Goal: Task Accomplishment & Management: Manage account settings

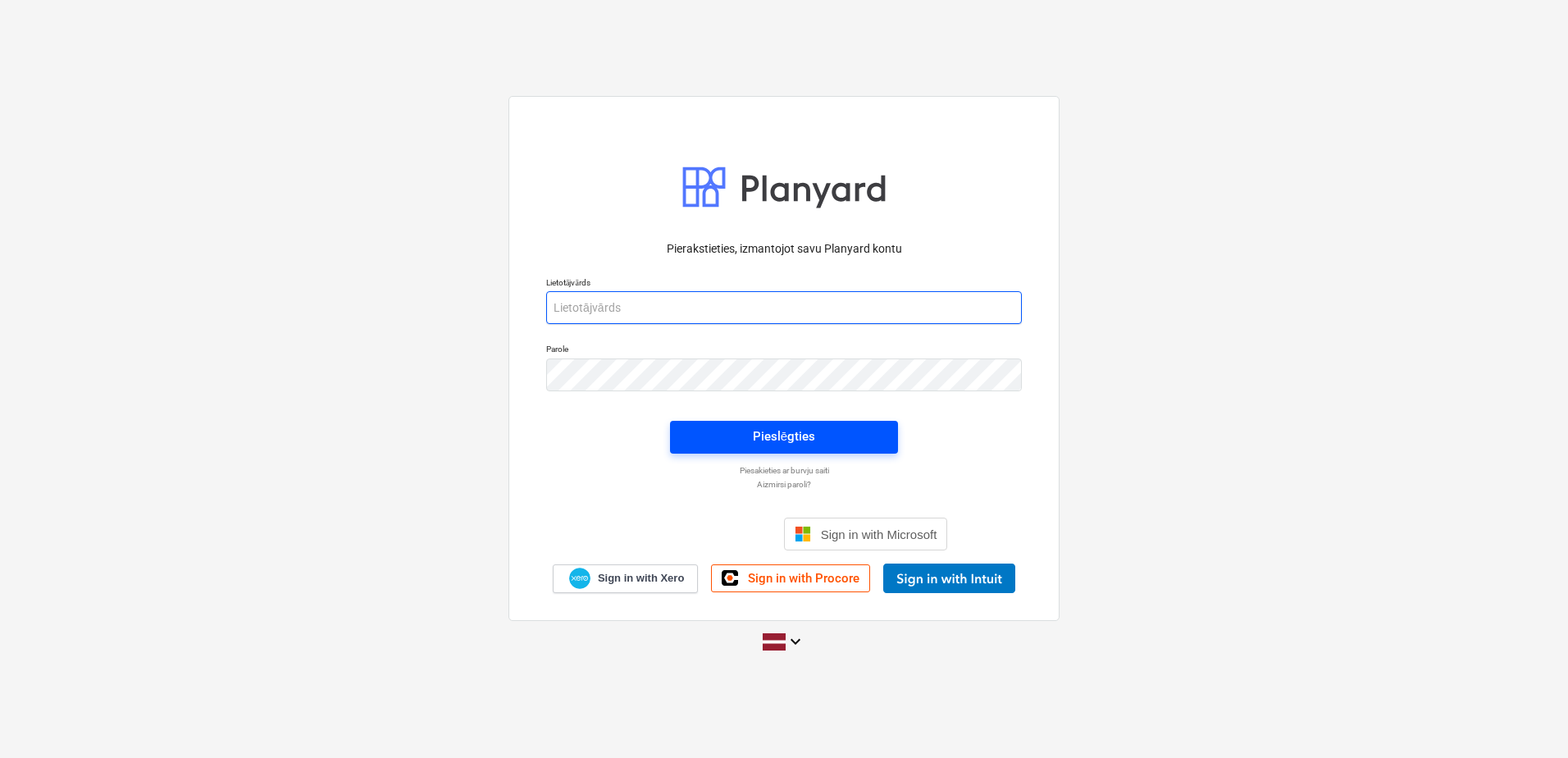
type input "[PERSON_NAME][EMAIL_ADDRESS][PERSON_NAME][DOMAIN_NAME]"
click at [766, 447] on div "Pieslēgties" at bounding box center [784, 436] width 62 height 21
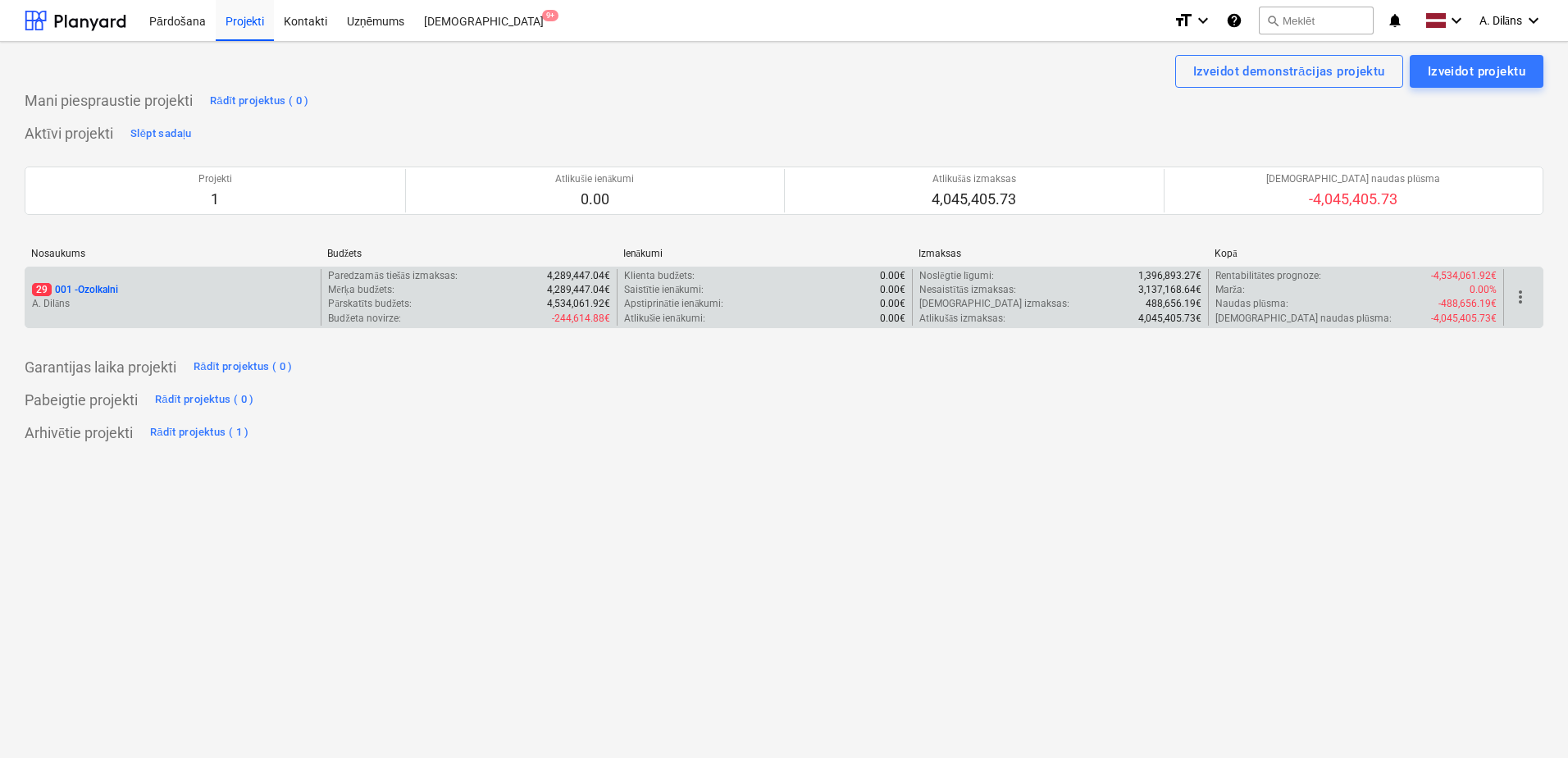
click at [191, 297] on p "A. Dilāns" at bounding box center [173, 304] width 282 height 14
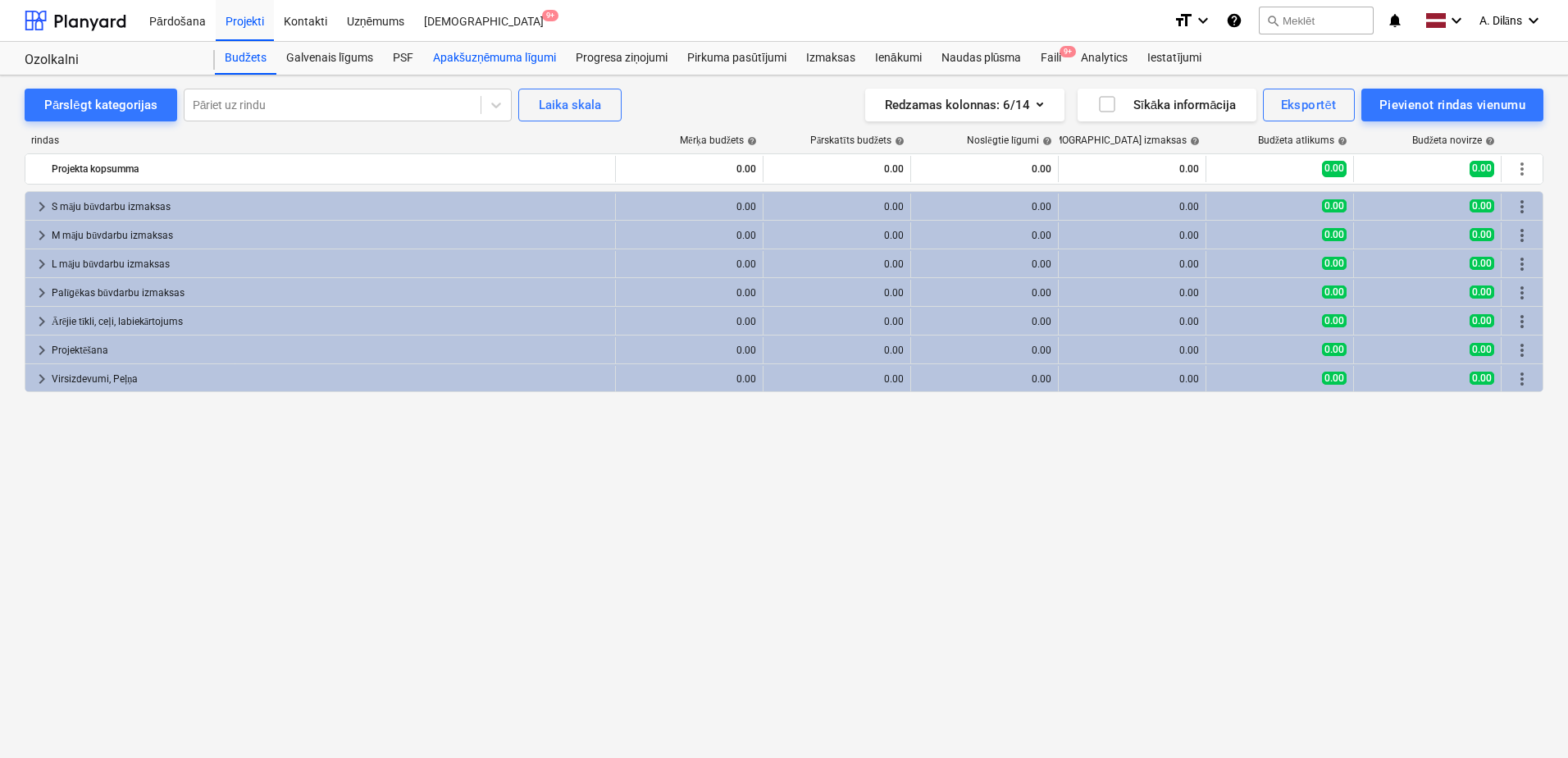
click at [499, 53] on div "Apakšuzņēmuma līgumi" at bounding box center [495, 58] width 143 height 33
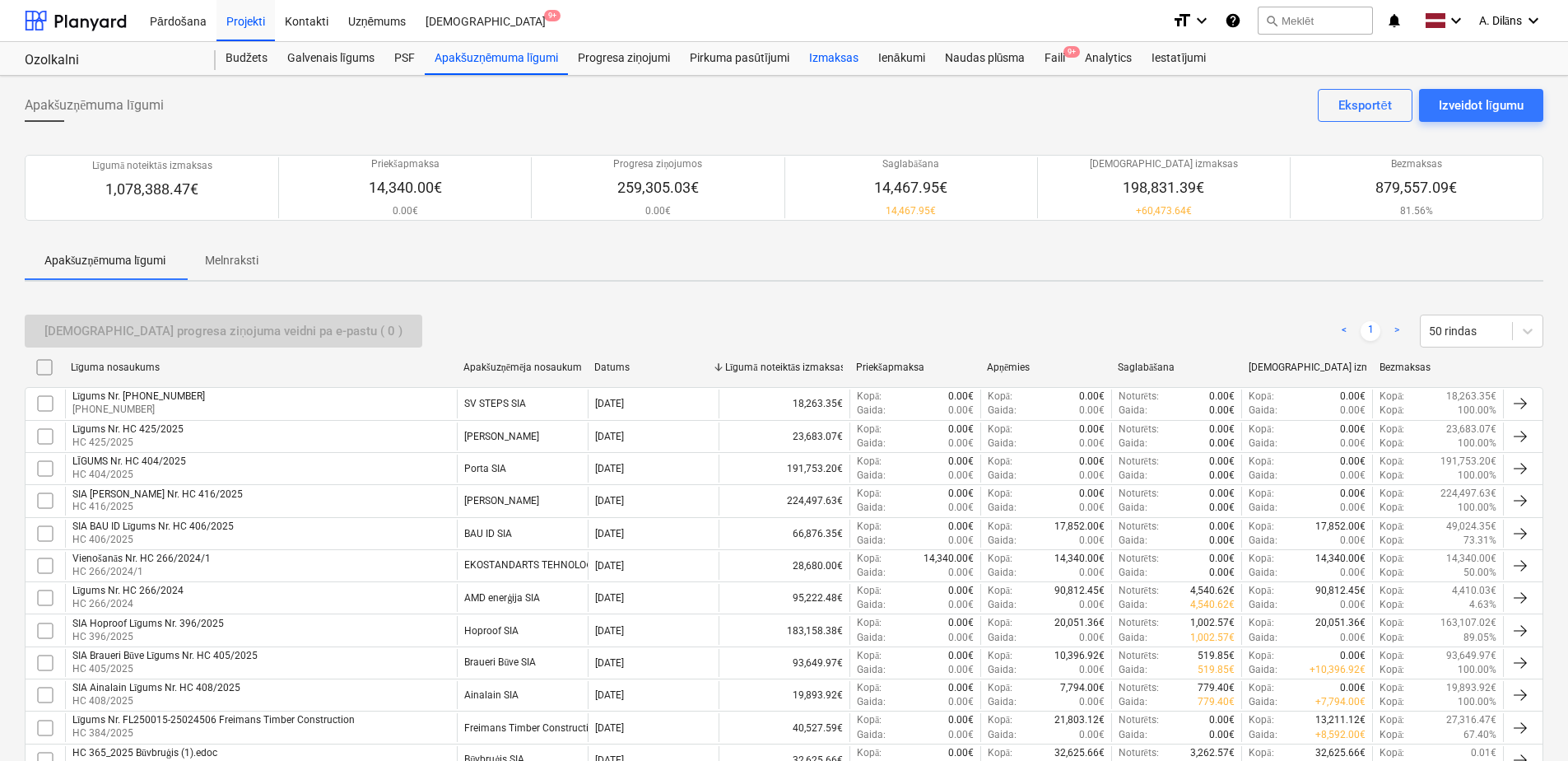
click at [836, 50] on div "Izmaksas" at bounding box center [833, 58] width 69 height 33
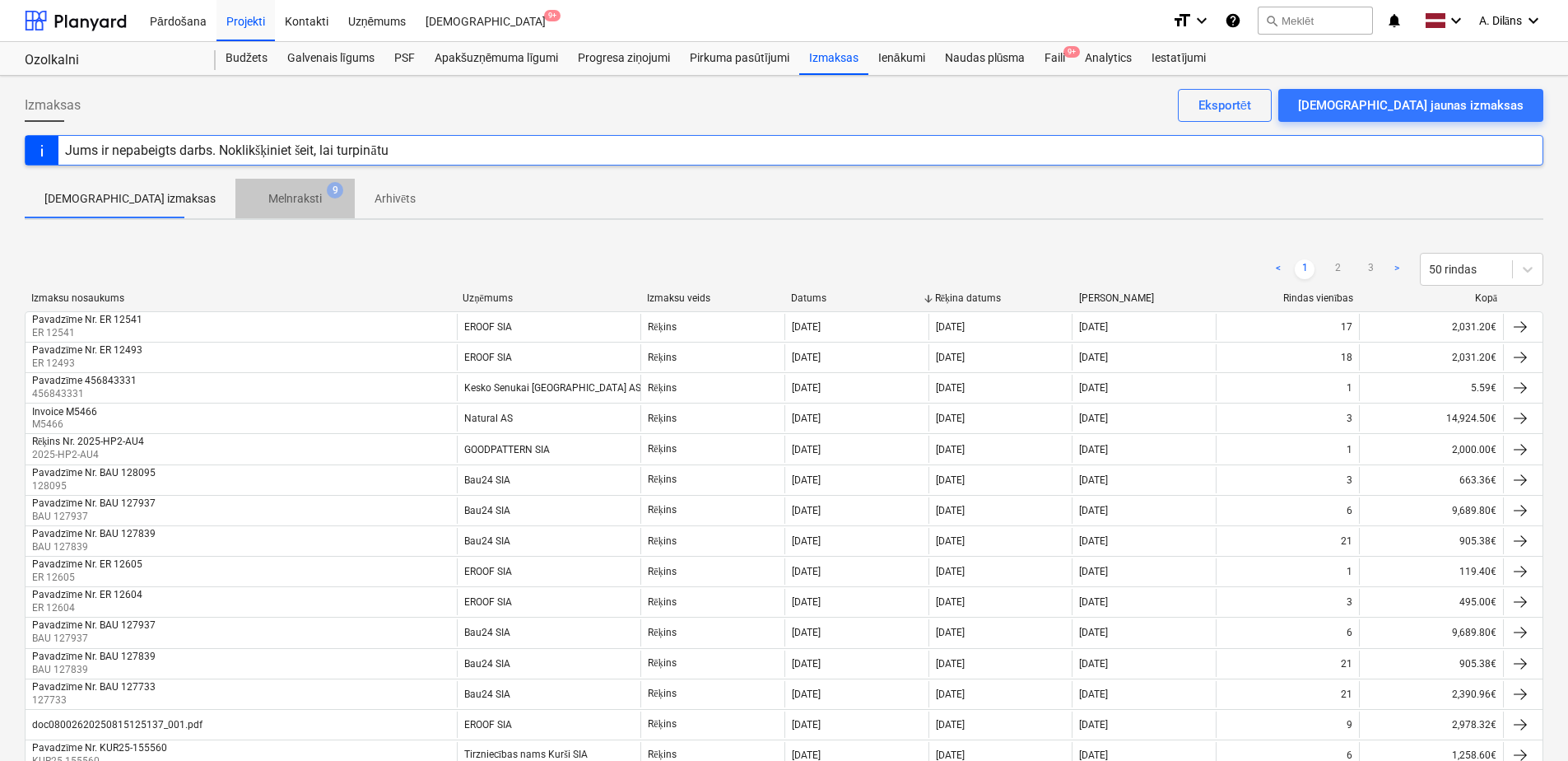
click at [268, 198] on p "Melnraksti" at bounding box center [295, 199] width 53 height 18
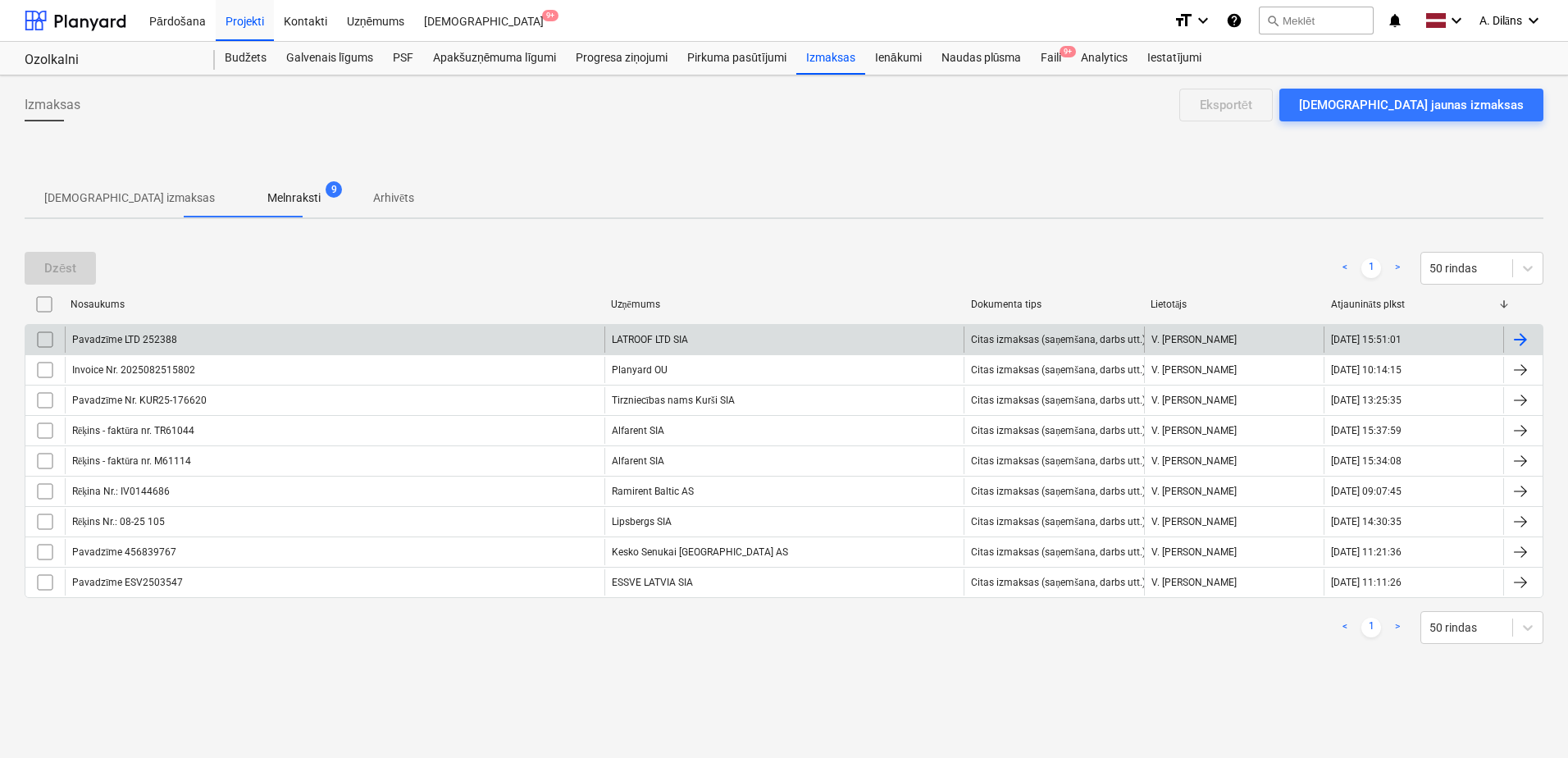
click at [440, 333] on div "Pavadzīme LTD 252388" at bounding box center [334, 339] width 540 height 26
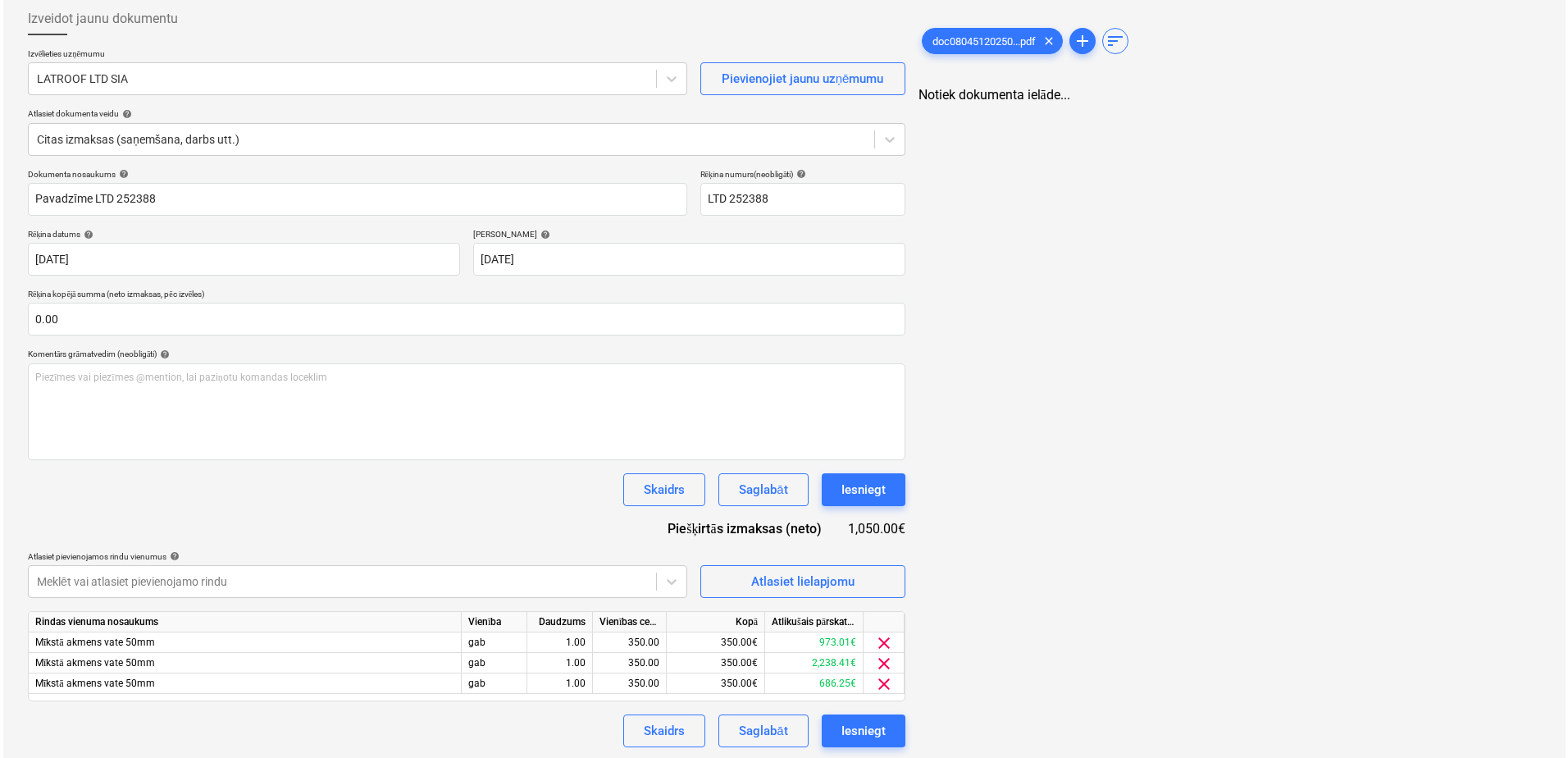
scroll to position [88, 0]
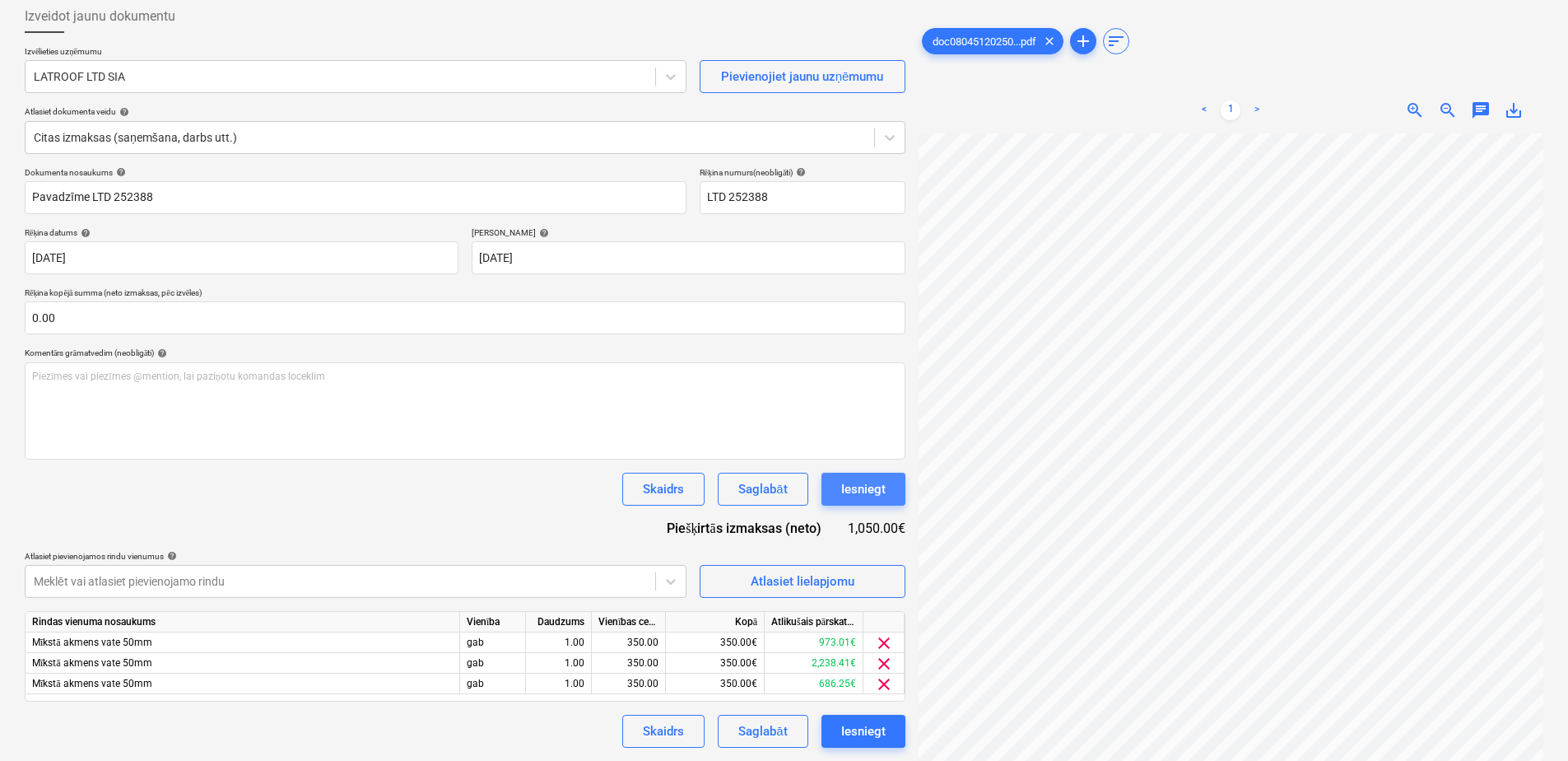
click at [869, 498] on div "Iesniegt" at bounding box center [863, 489] width 45 height 21
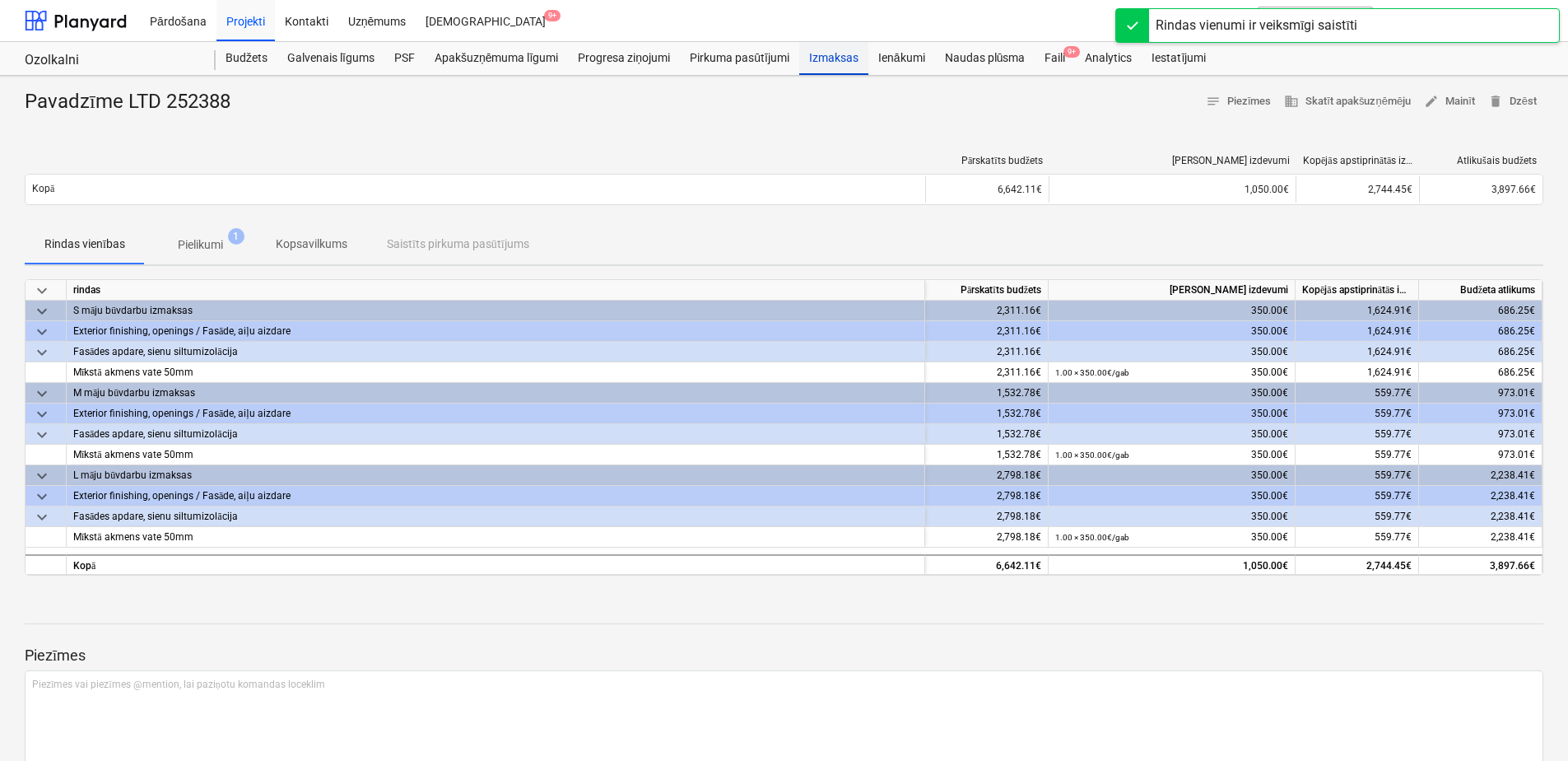
click at [847, 64] on div "Izmaksas" at bounding box center [833, 58] width 69 height 33
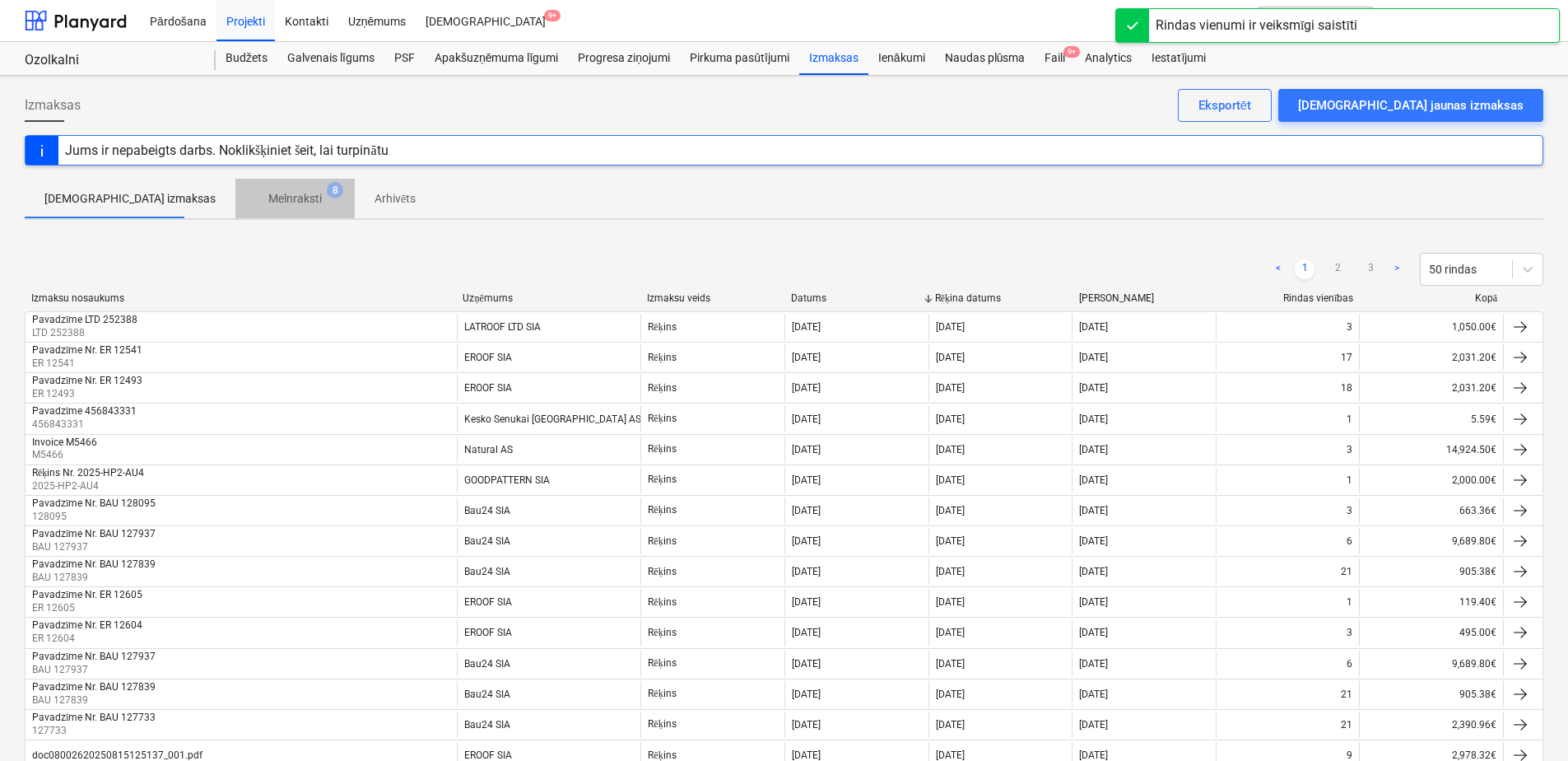
click at [279, 198] on span "Melnraksti 8" at bounding box center [296, 199] width 80 height 18
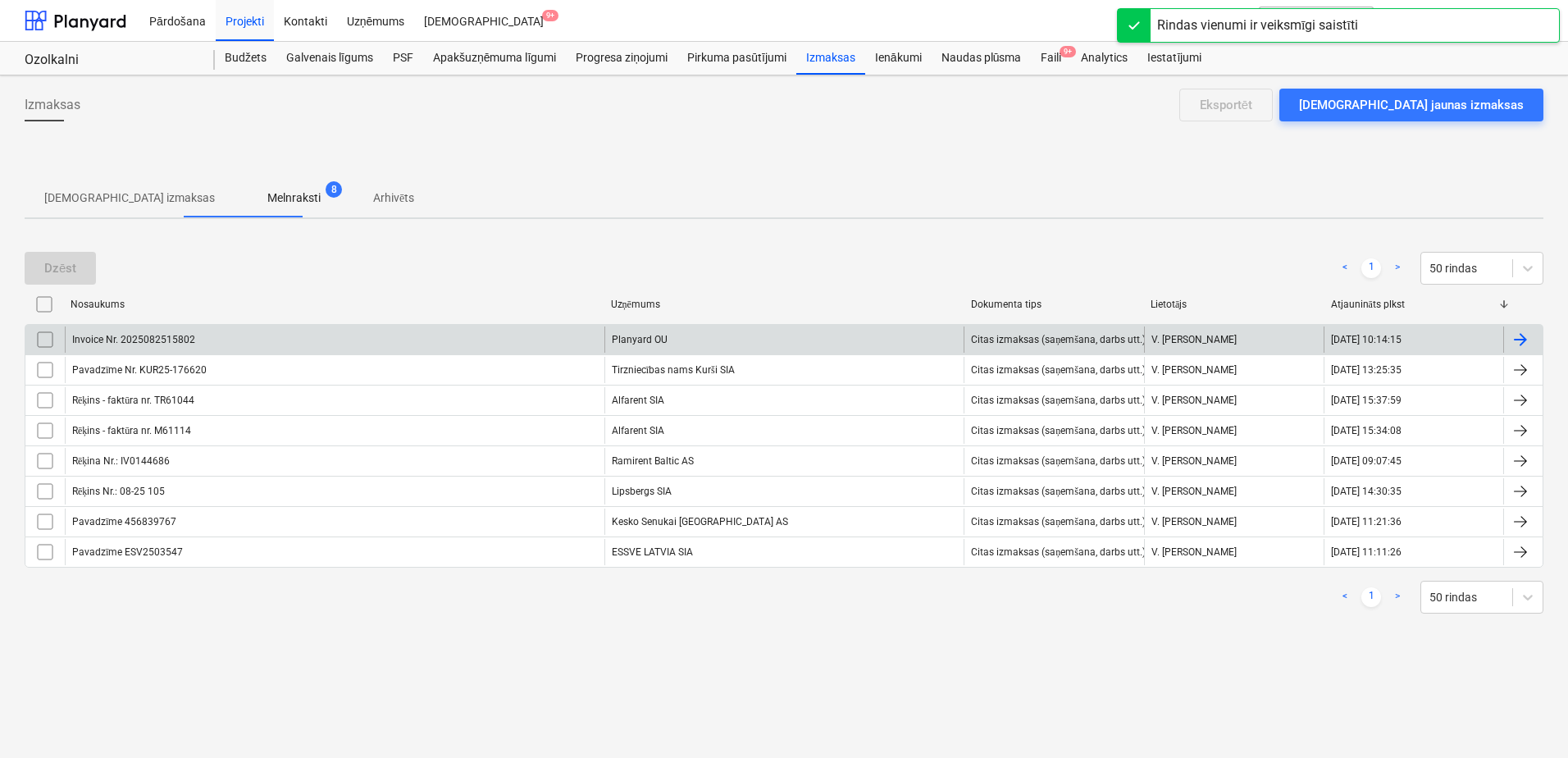
click at [348, 338] on div "Invoice Nr. 2025082515802" at bounding box center [334, 339] width 540 height 26
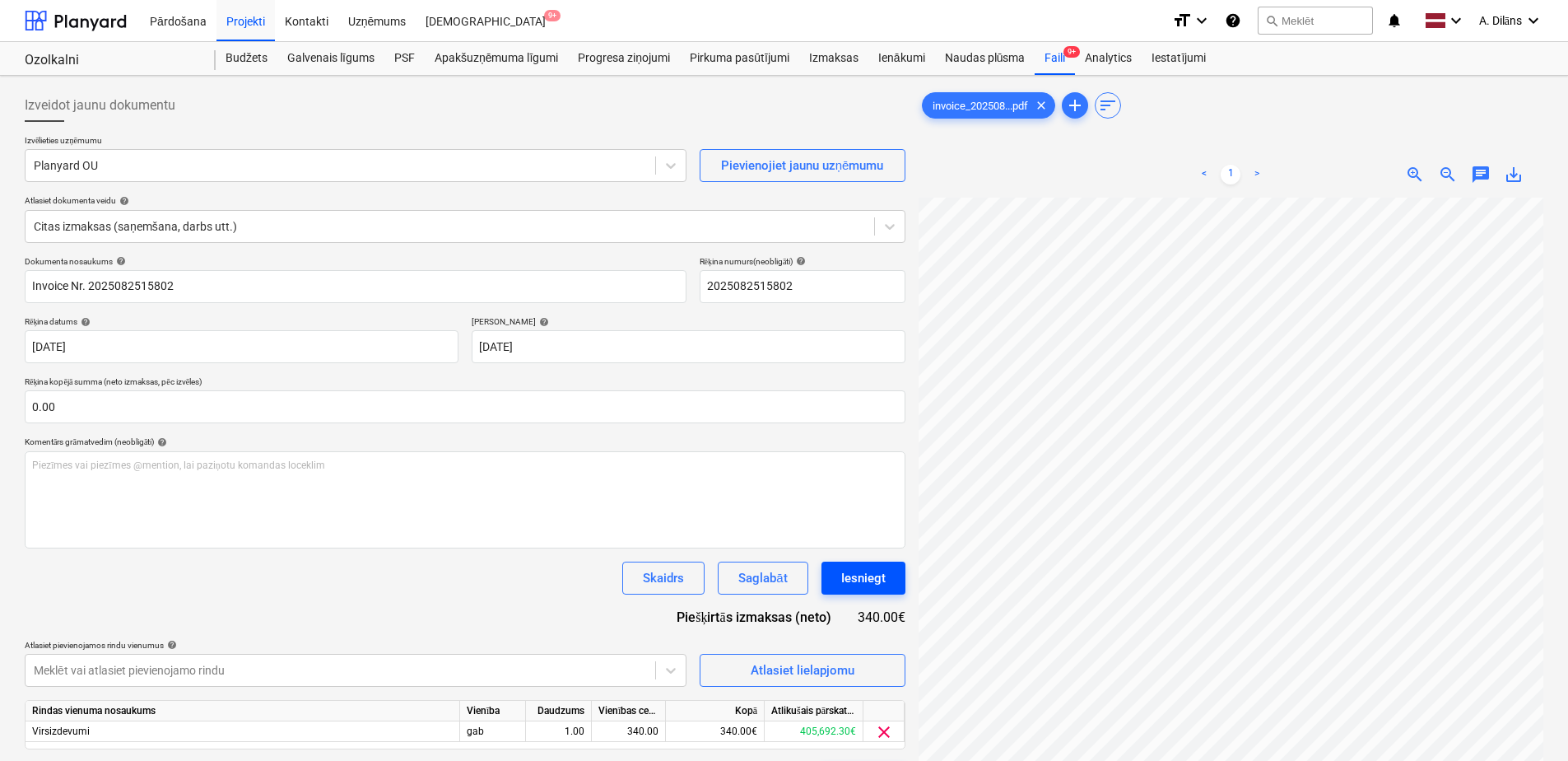
click at [866, 574] on div "Iesniegt" at bounding box center [863, 577] width 45 height 21
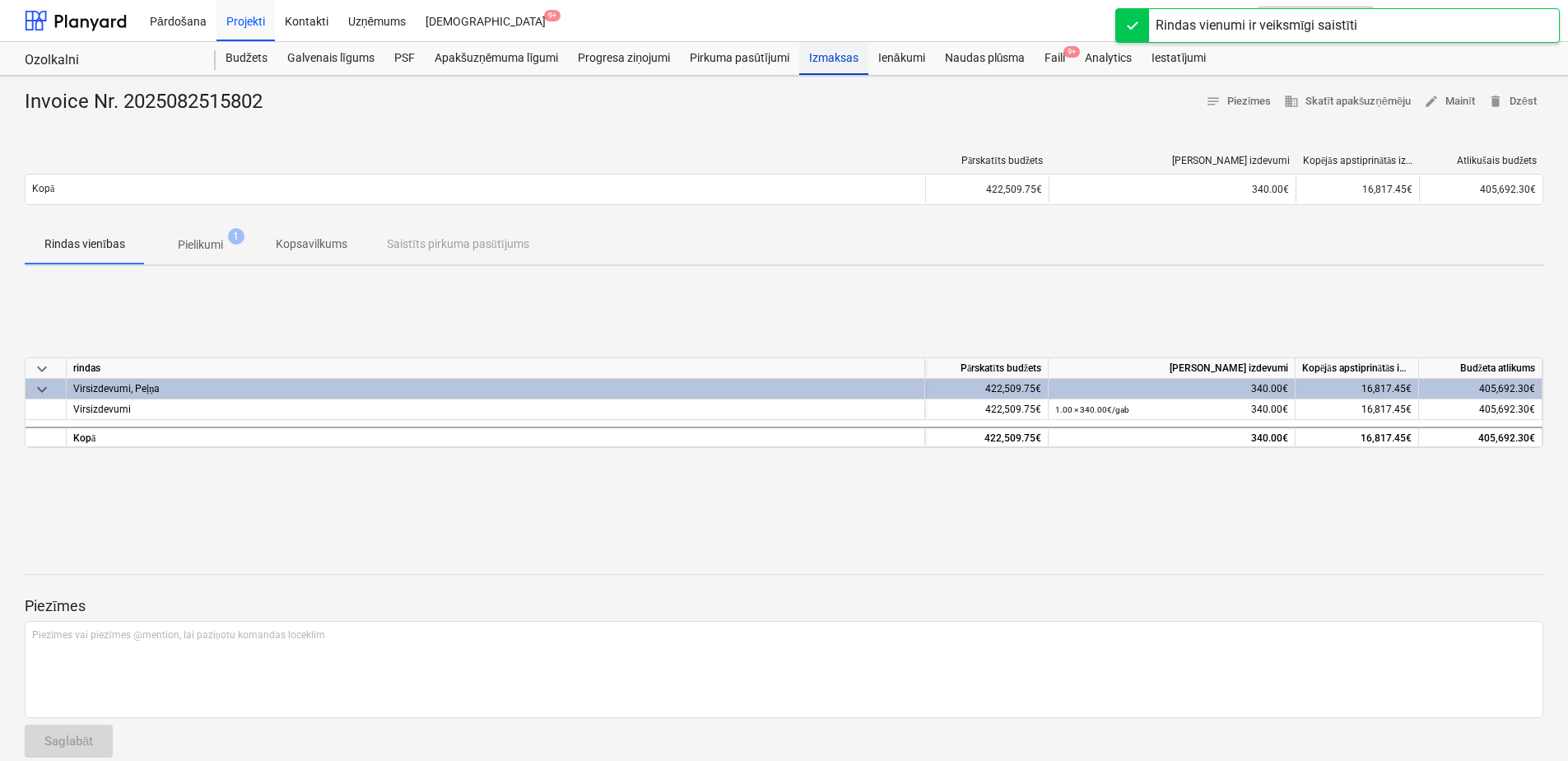
click at [820, 51] on div "Izmaksas" at bounding box center [833, 58] width 69 height 33
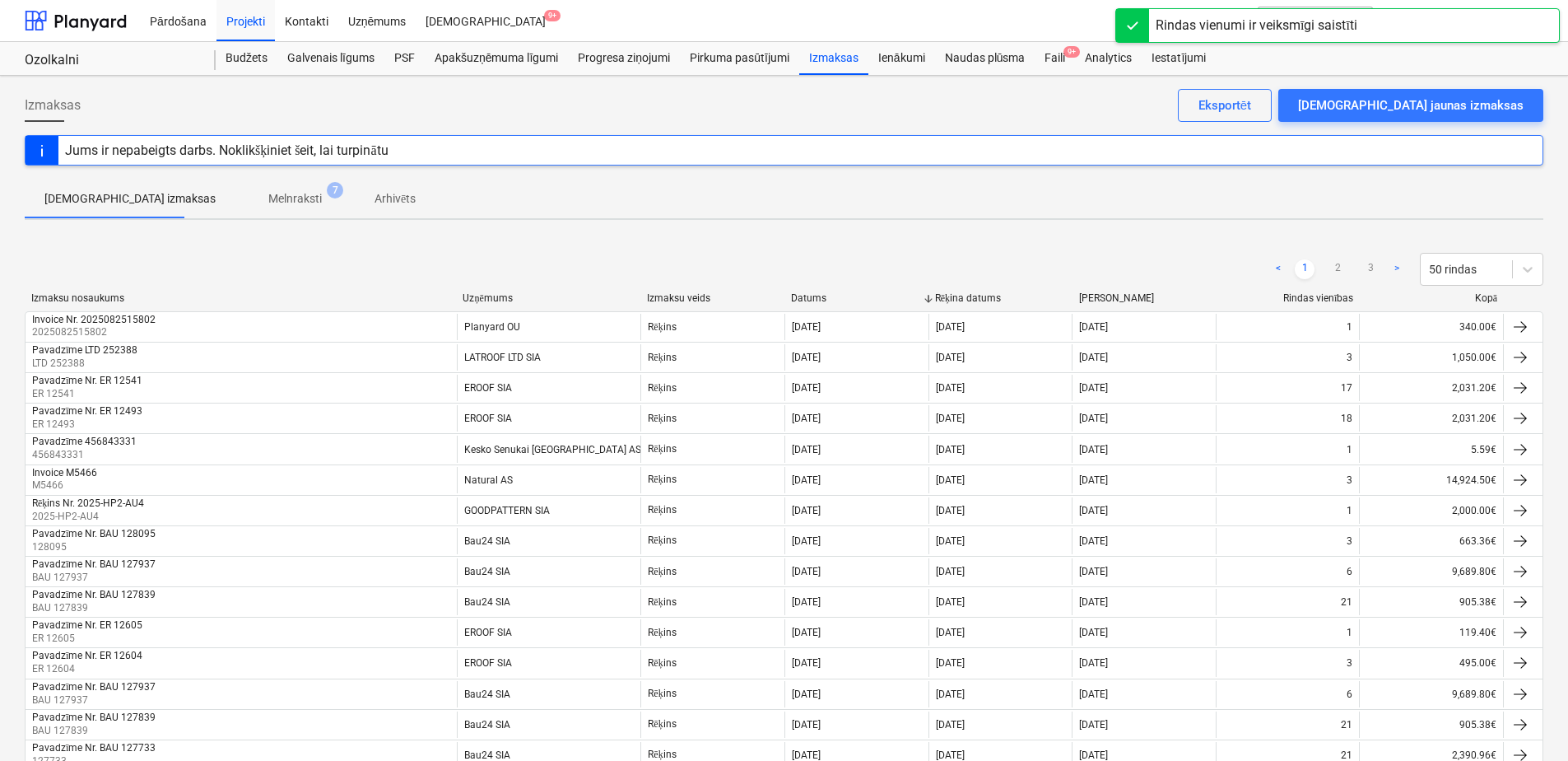
click at [252, 180] on button "Melnraksti 7" at bounding box center [296, 199] width 119 height 39
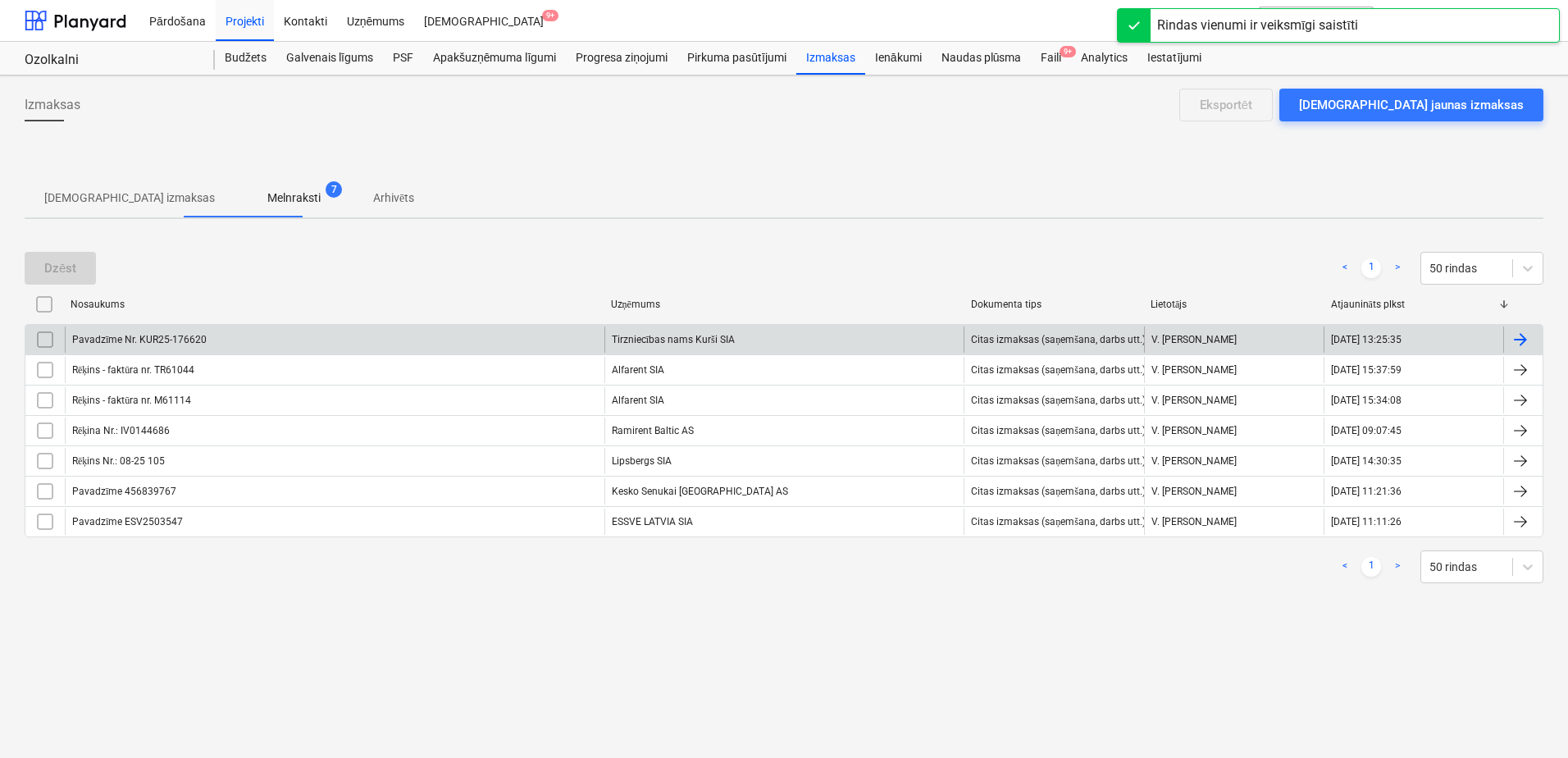
click at [576, 342] on div "Pavadzīme Nr. KUR25-176620" at bounding box center [334, 339] width 540 height 26
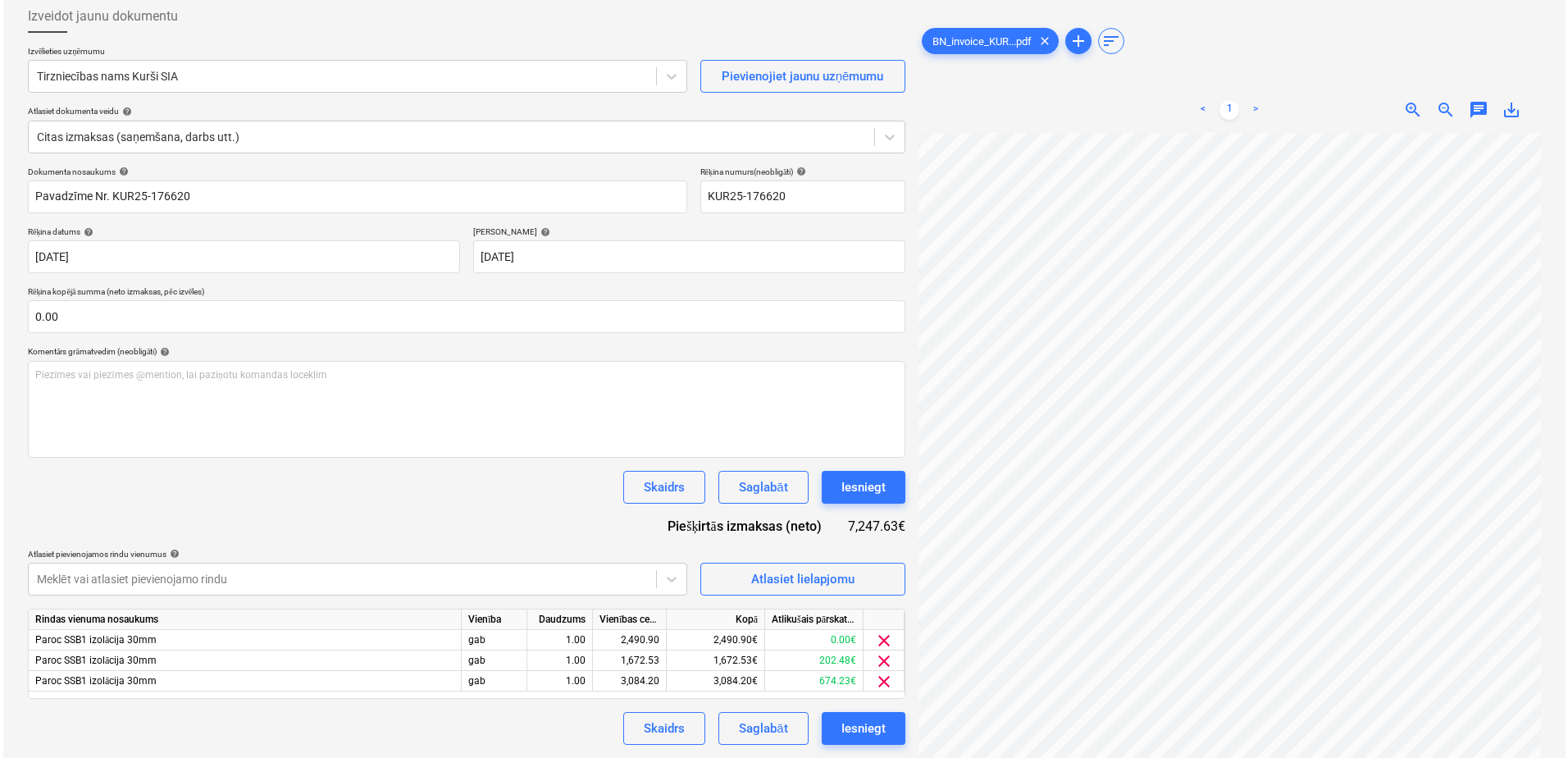
scroll to position [492, 0]
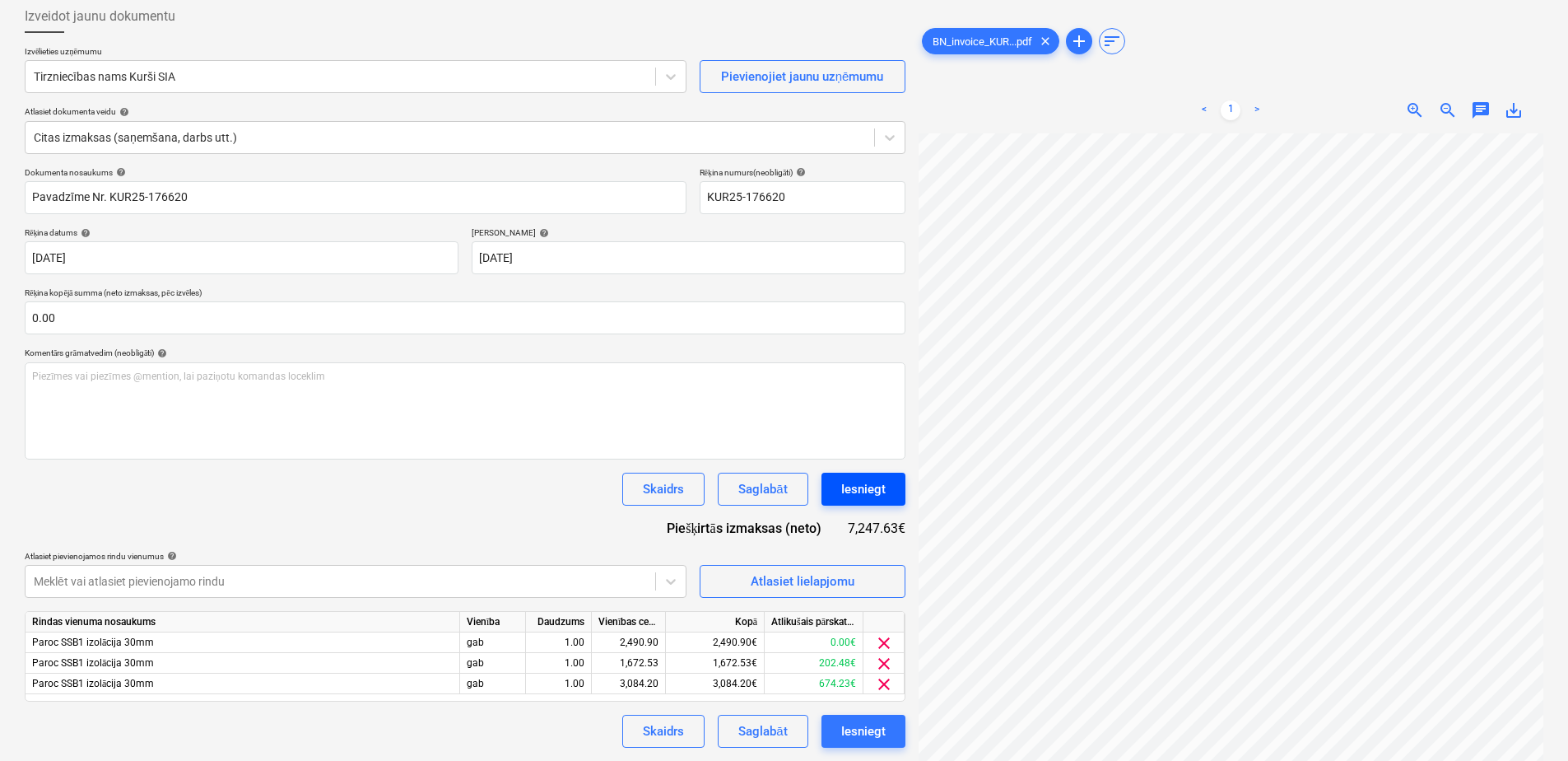
click at [879, 485] on div "Iesniegt" at bounding box center [863, 489] width 45 height 21
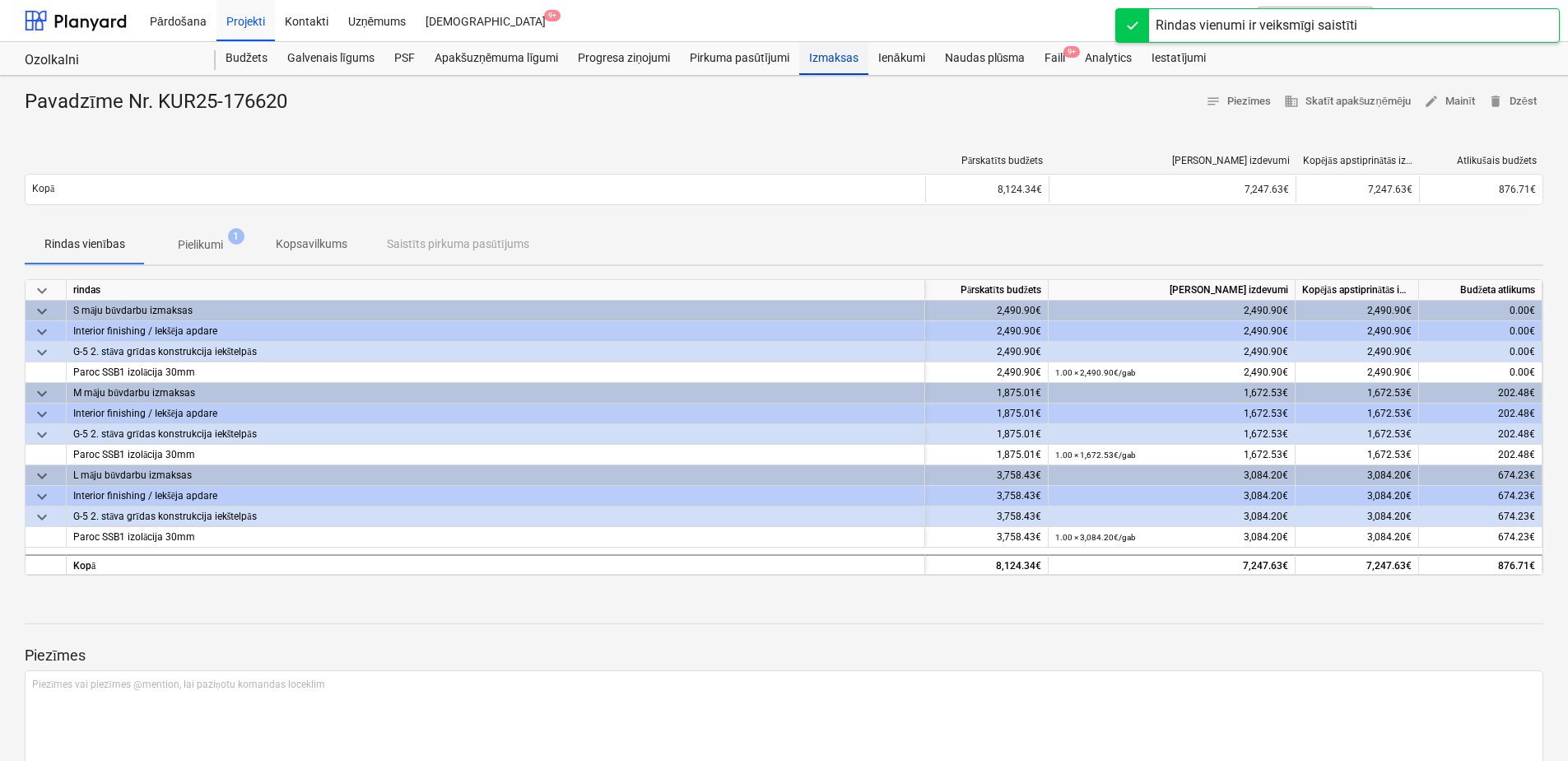
click at [844, 62] on div "Izmaksas" at bounding box center [833, 58] width 69 height 33
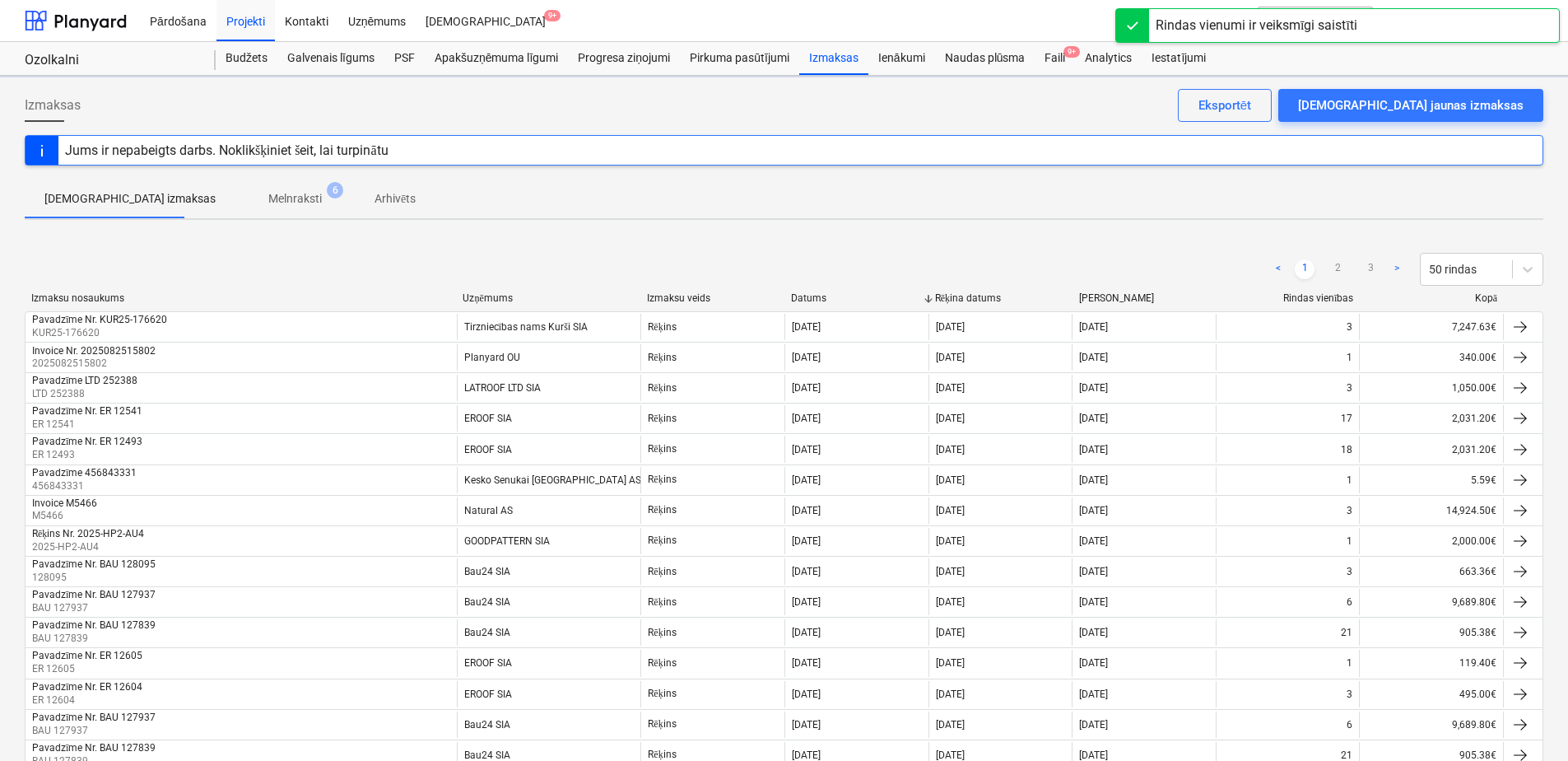
click at [268, 202] on p "Melnraksti" at bounding box center [295, 199] width 53 height 18
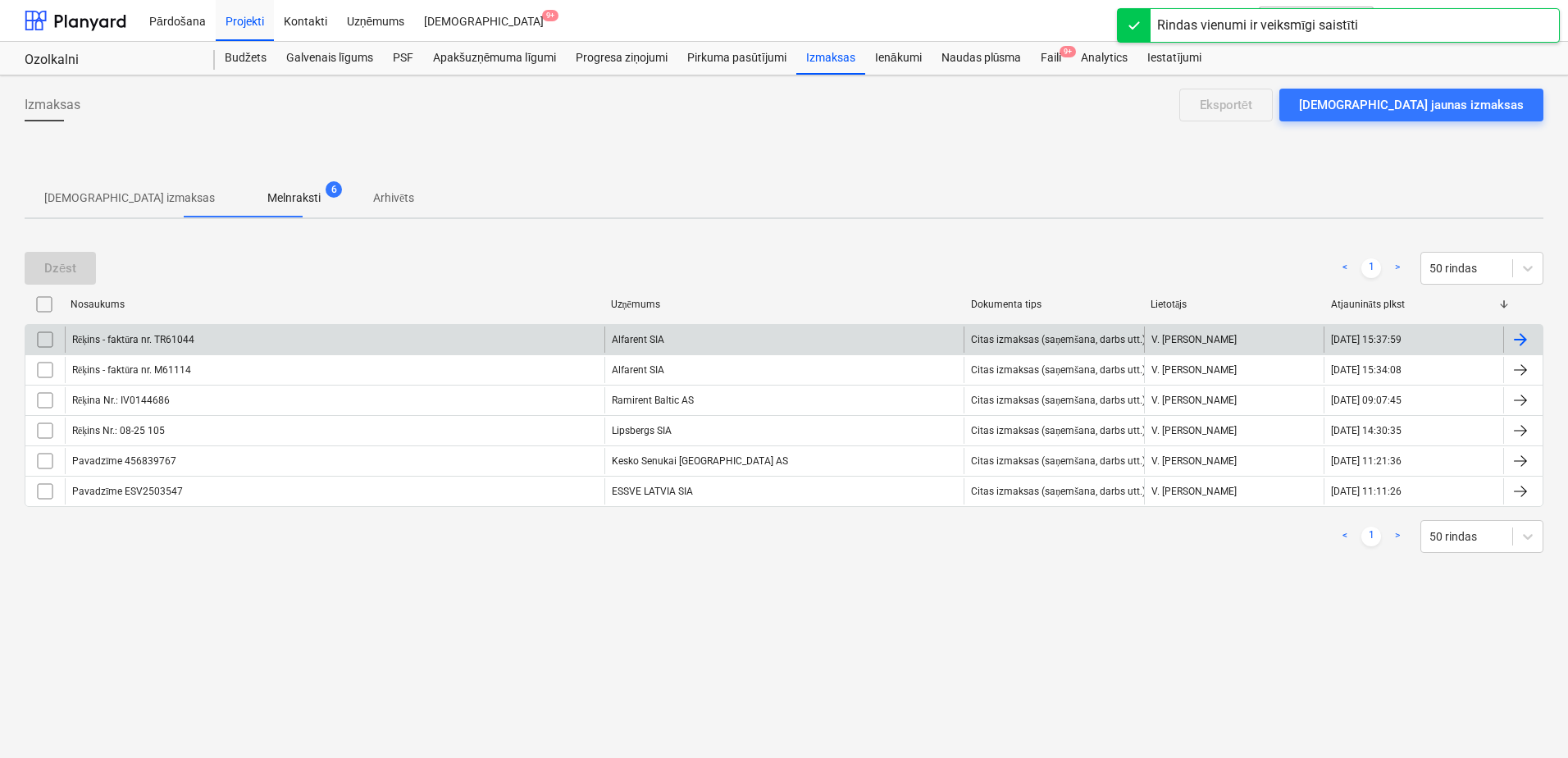
click at [282, 333] on div "Rēķins - faktūra nr. TR61044" at bounding box center [334, 339] width 540 height 26
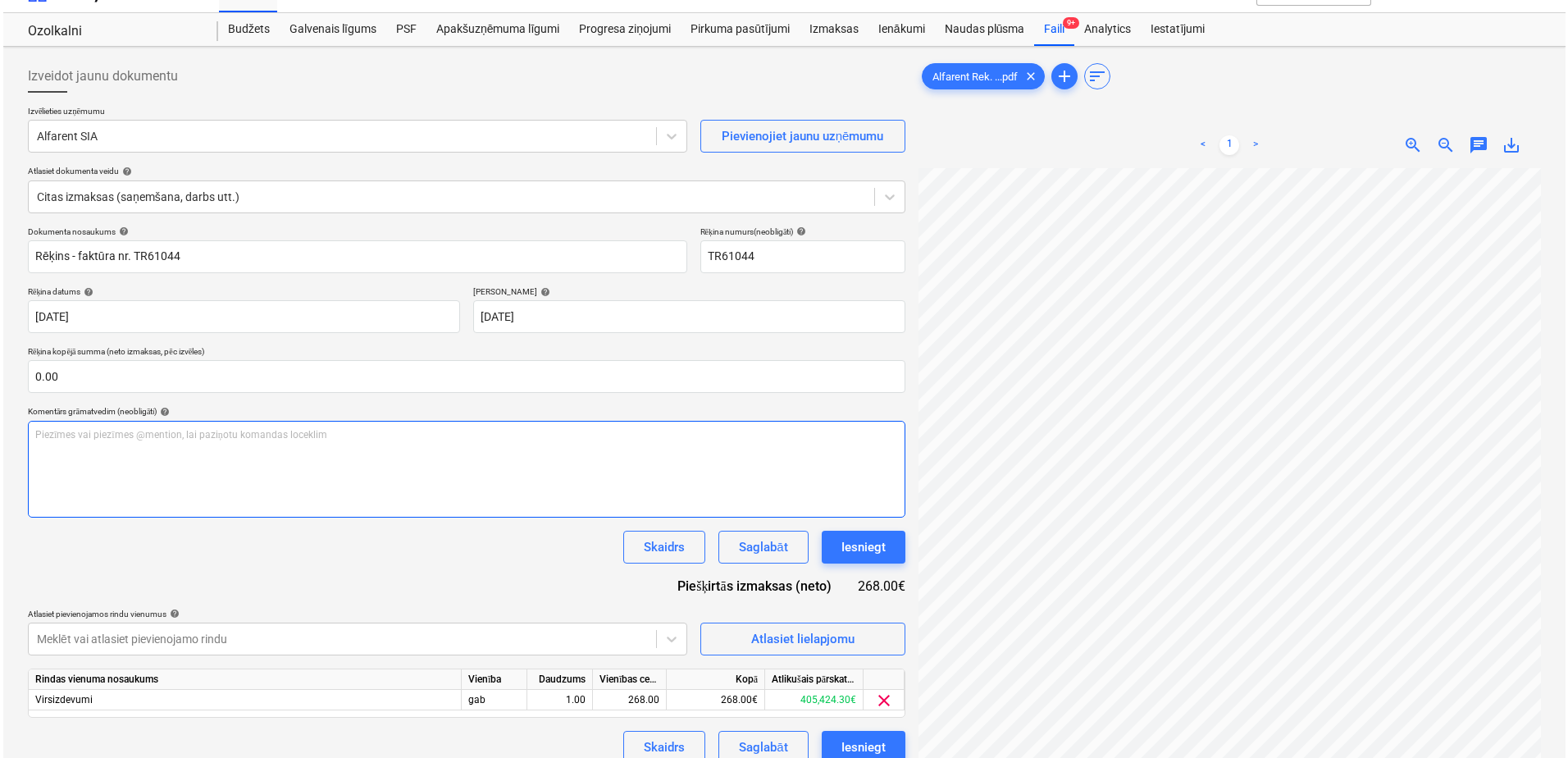
scroll to position [22, 0]
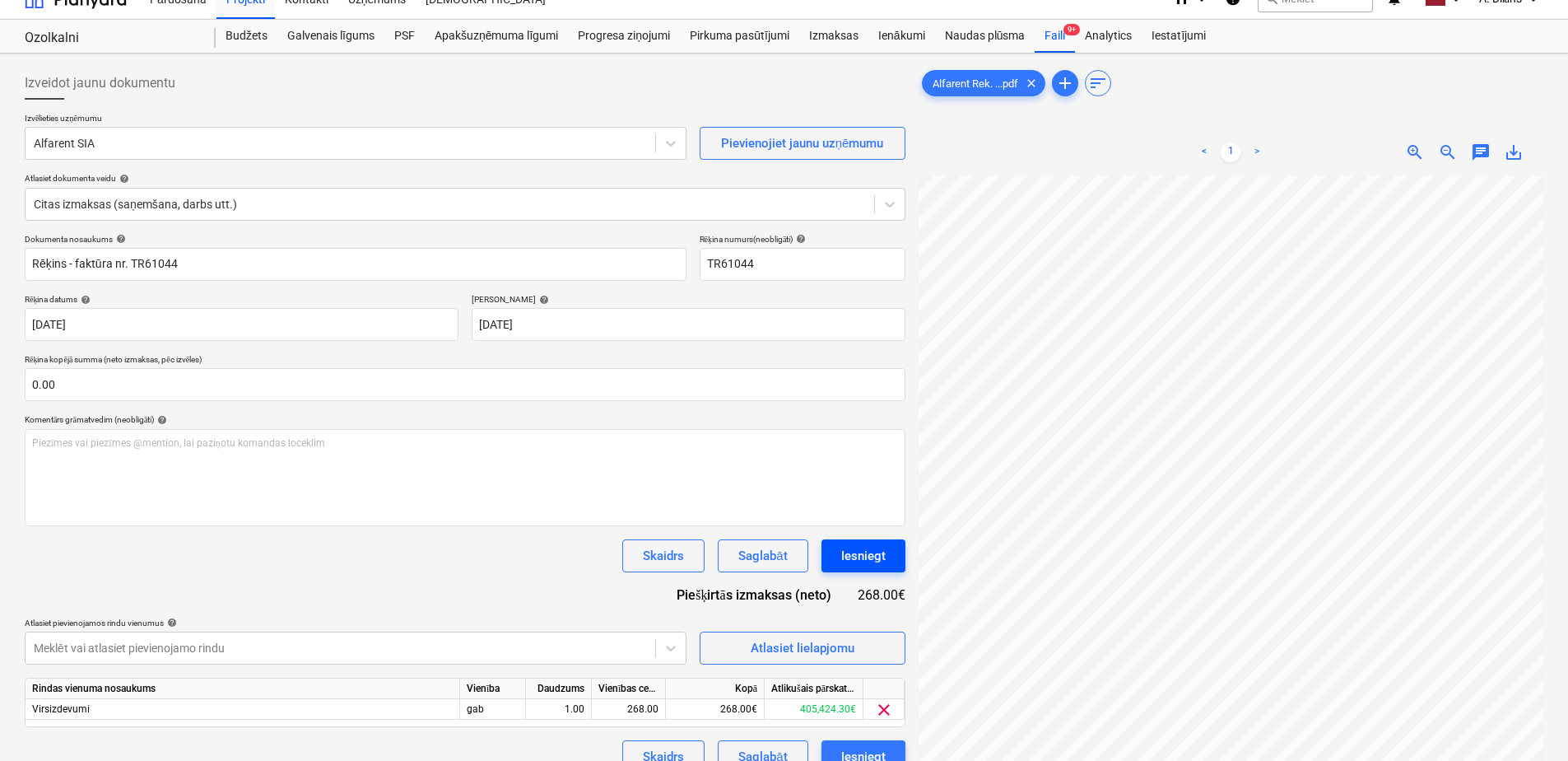
click at [858, 553] on div "Iesniegt" at bounding box center [863, 556] width 45 height 21
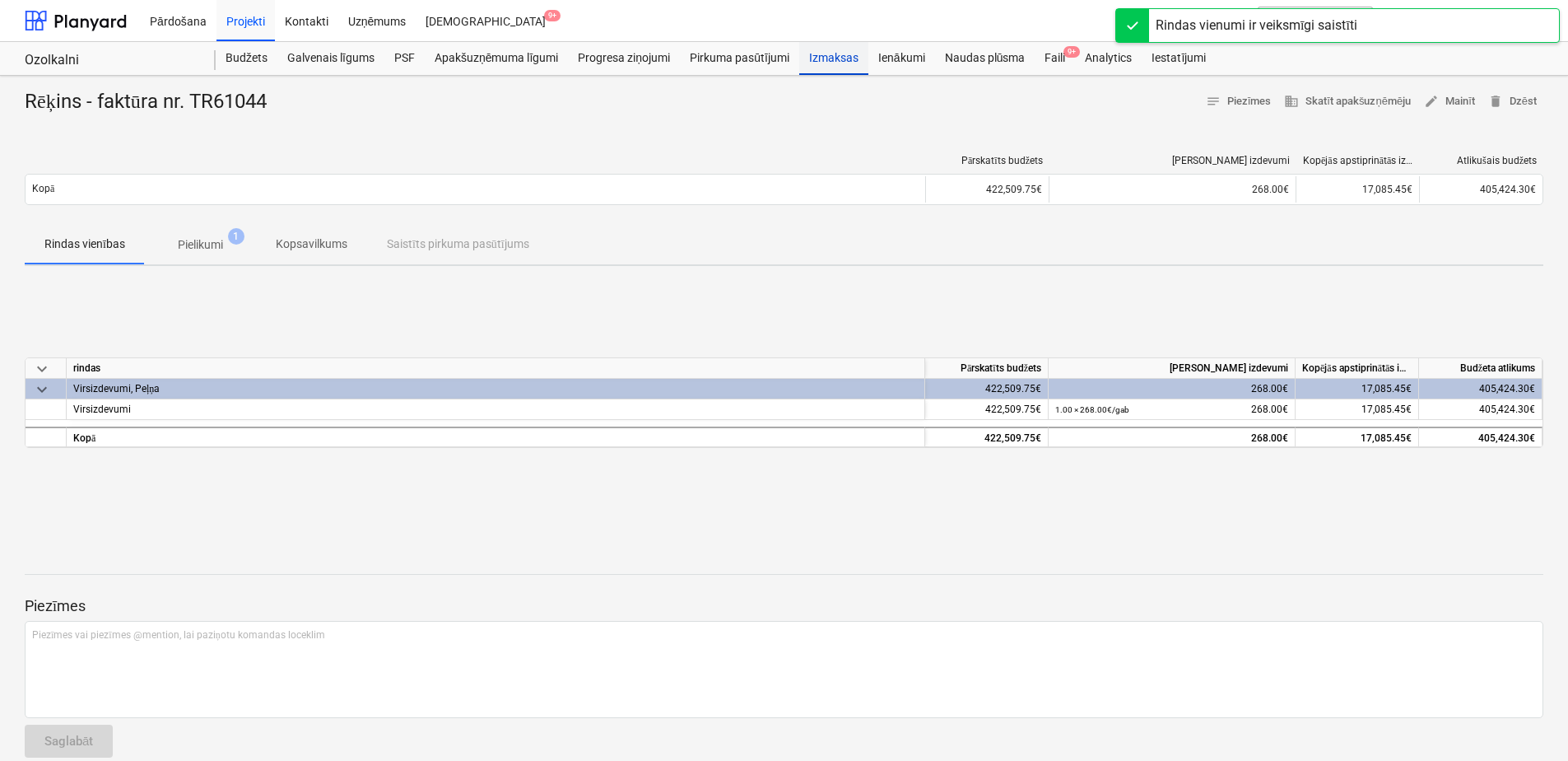
click at [818, 60] on div "Izmaksas" at bounding box center [833, 58] width 69 height 33
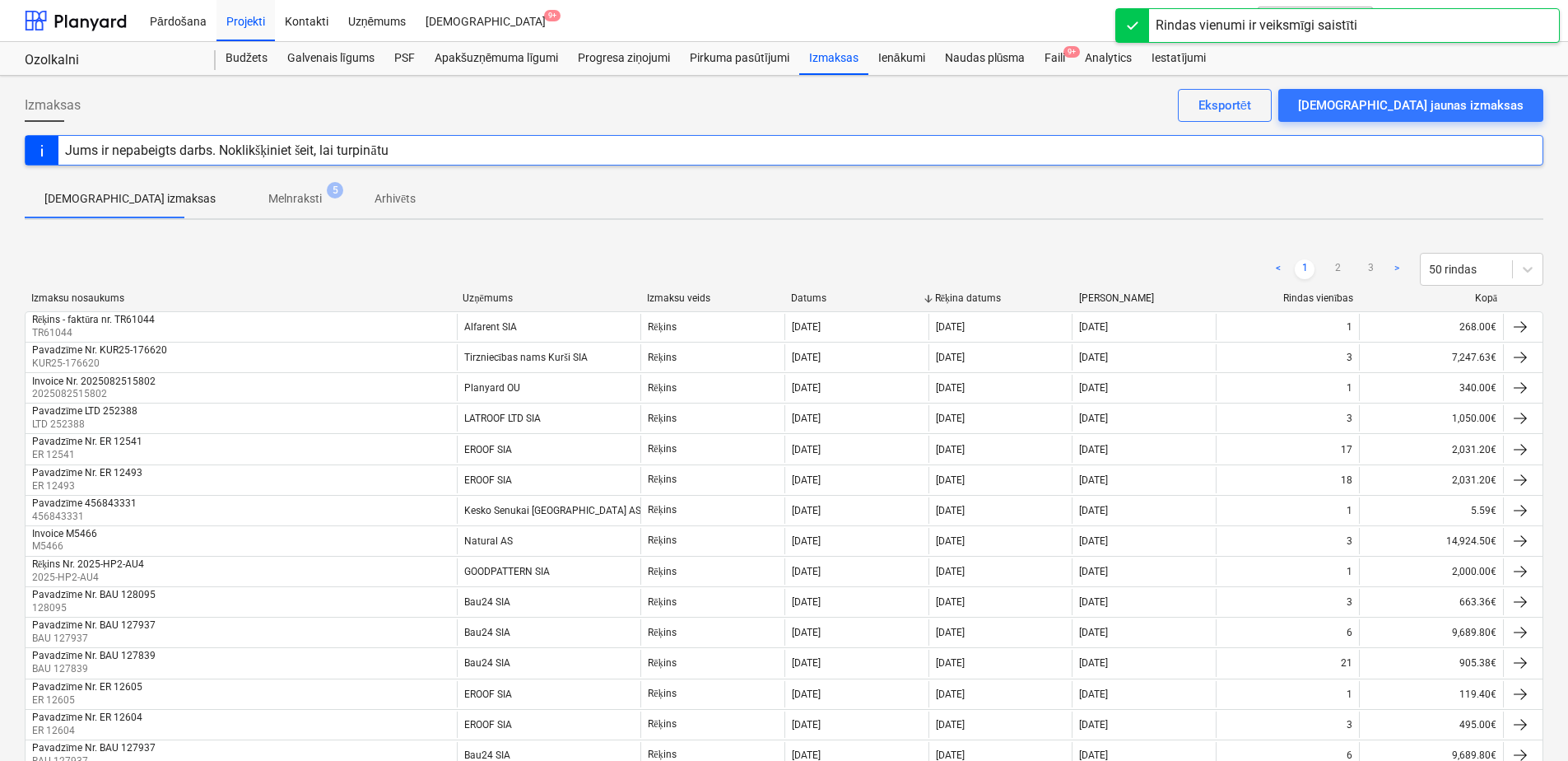
click at [268, 196] on p "Melnraksti" at bounding box center [295, 199] width 53 height 18
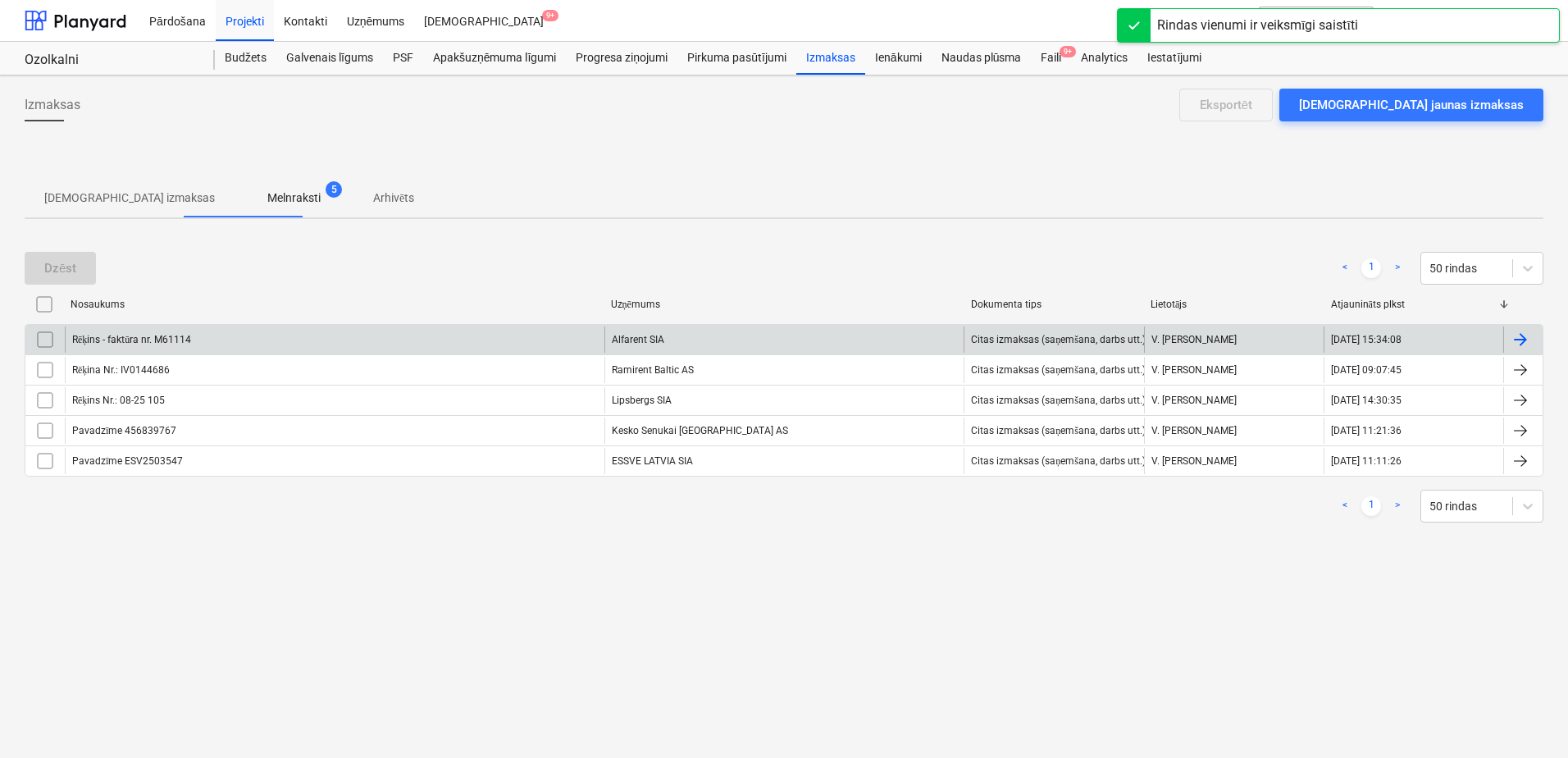
click at [449, 333] on div "Rēķins - faktūra nr. M61114" at bounding box center [334, 339] width 540 height 26
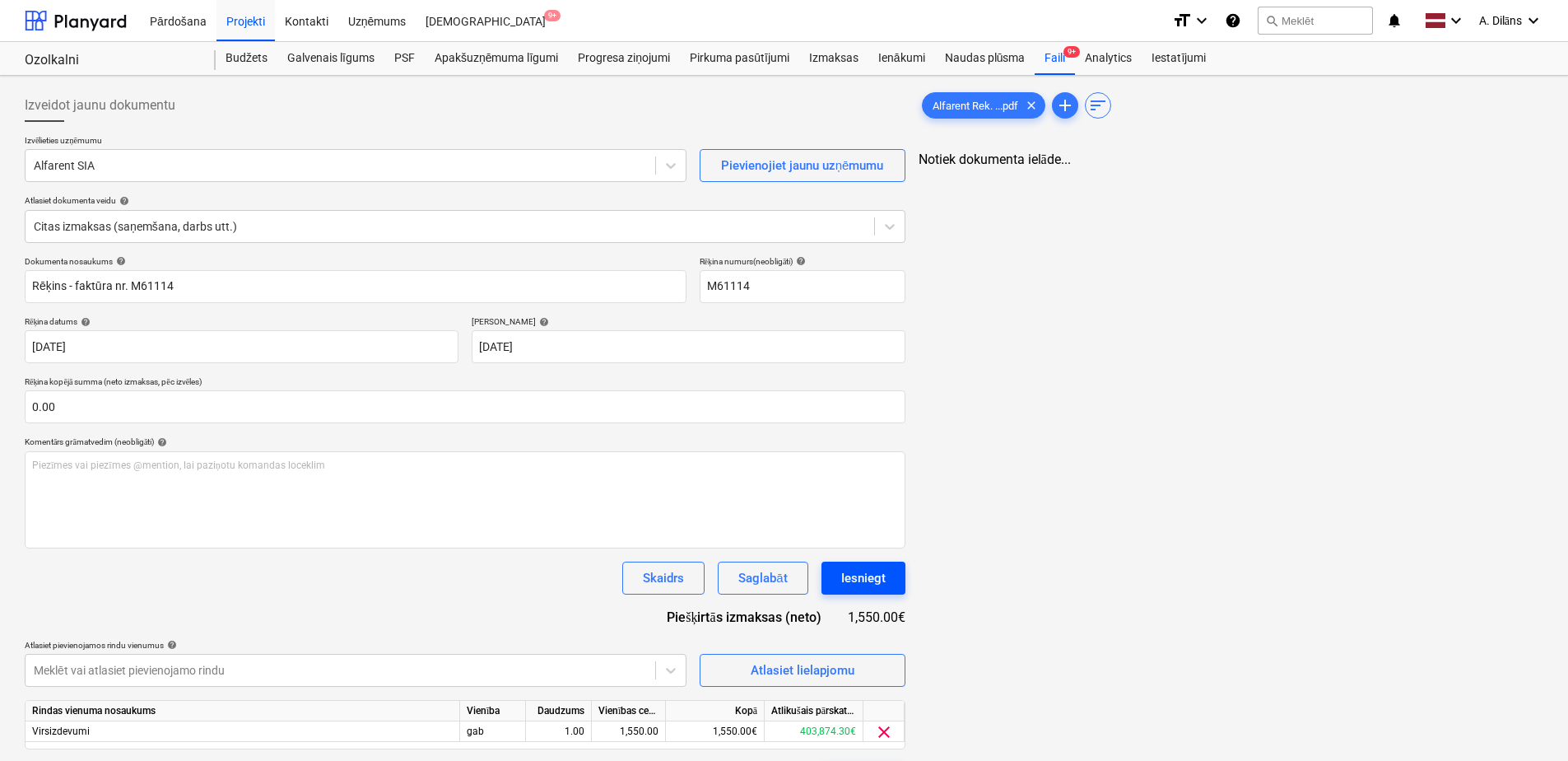
click at [856, 581] on div "Iesniegt" at bounding box center [863, 577] width 45 height 21
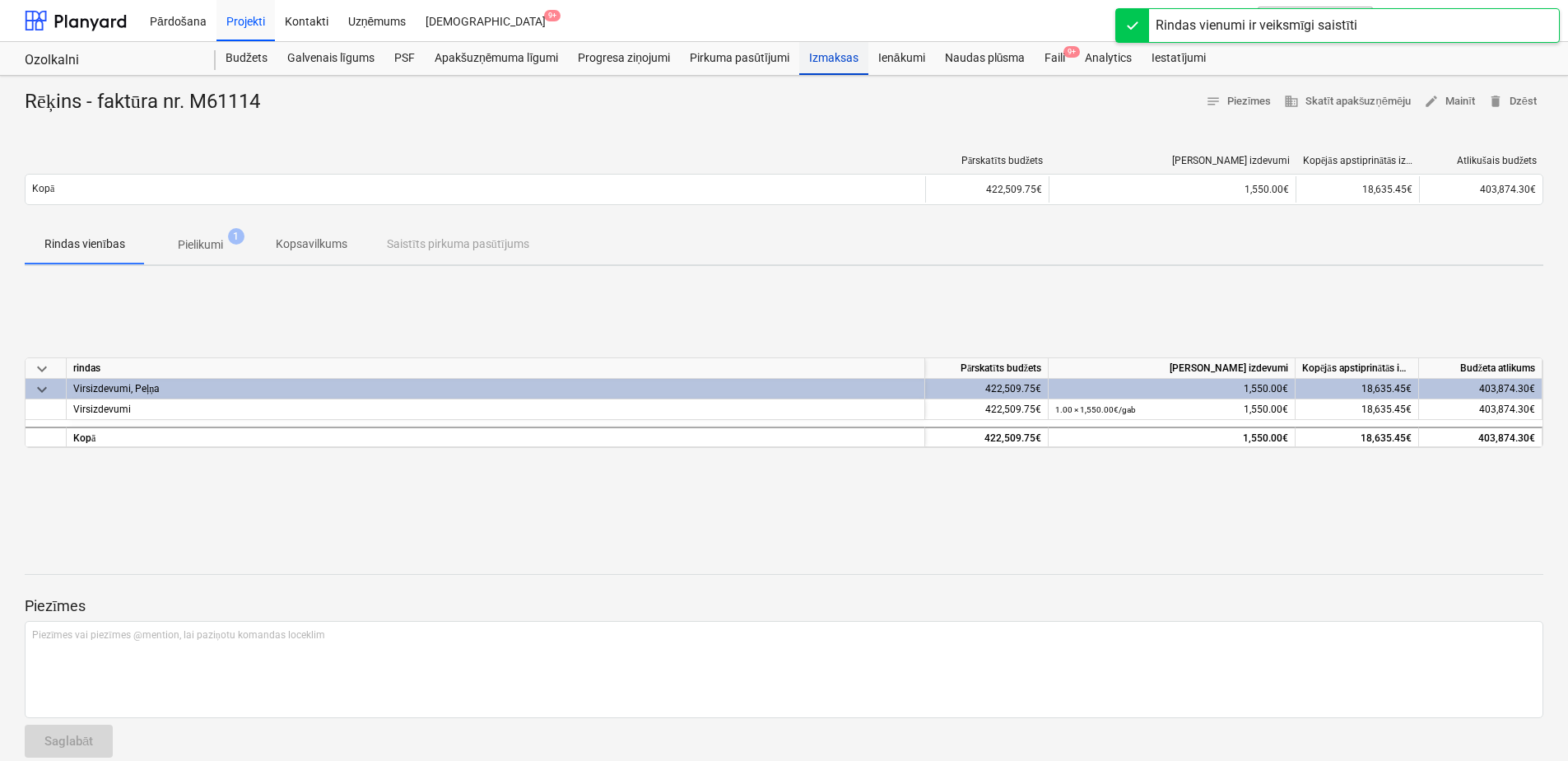
click at [839, 60] on div "Izmaksas" at bounding box center [833, 58] width 69 height 33
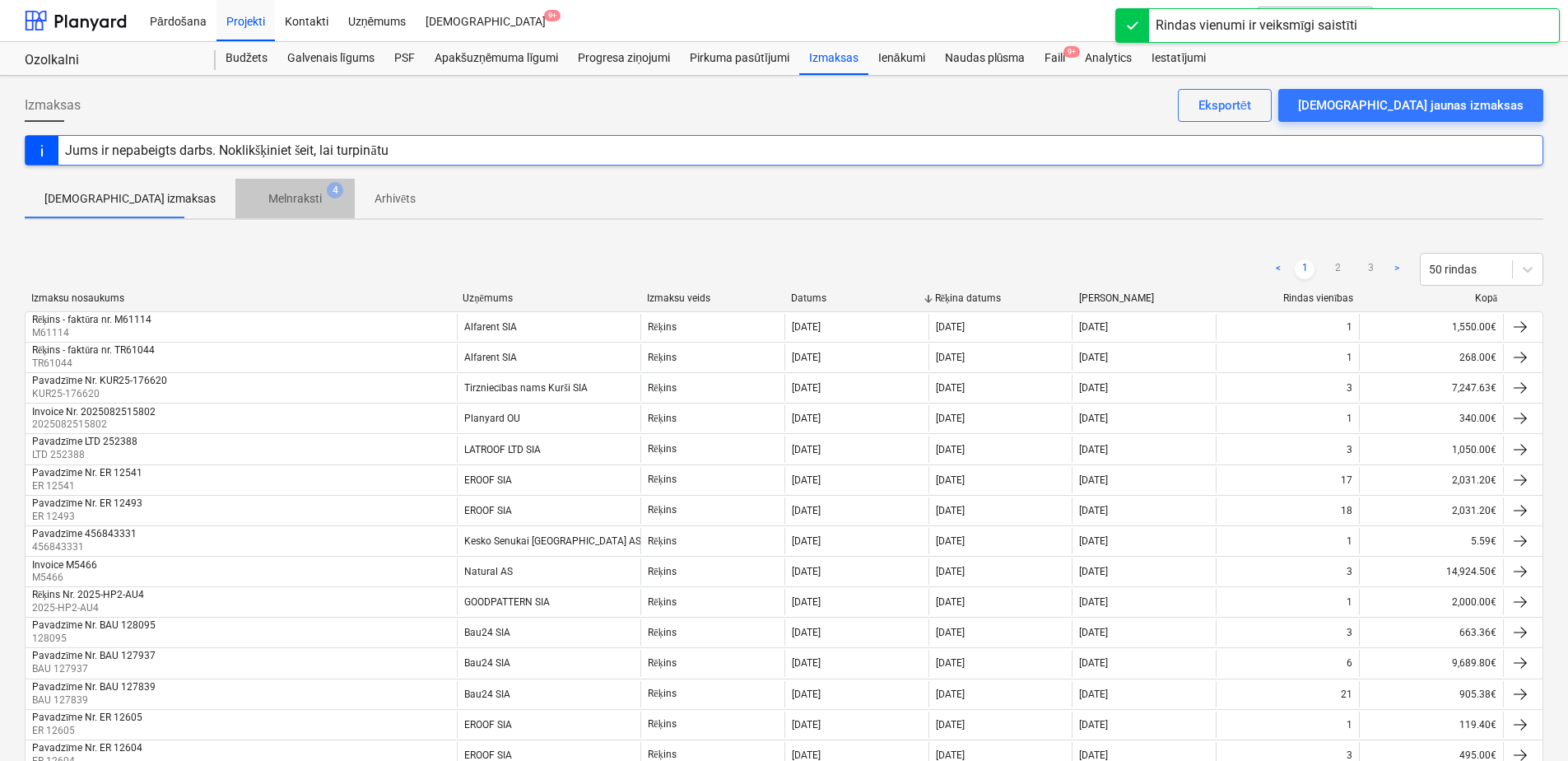
click at [268, 194] on p "Melnraksti" at bounding box center [295, 199] width 53 height 18
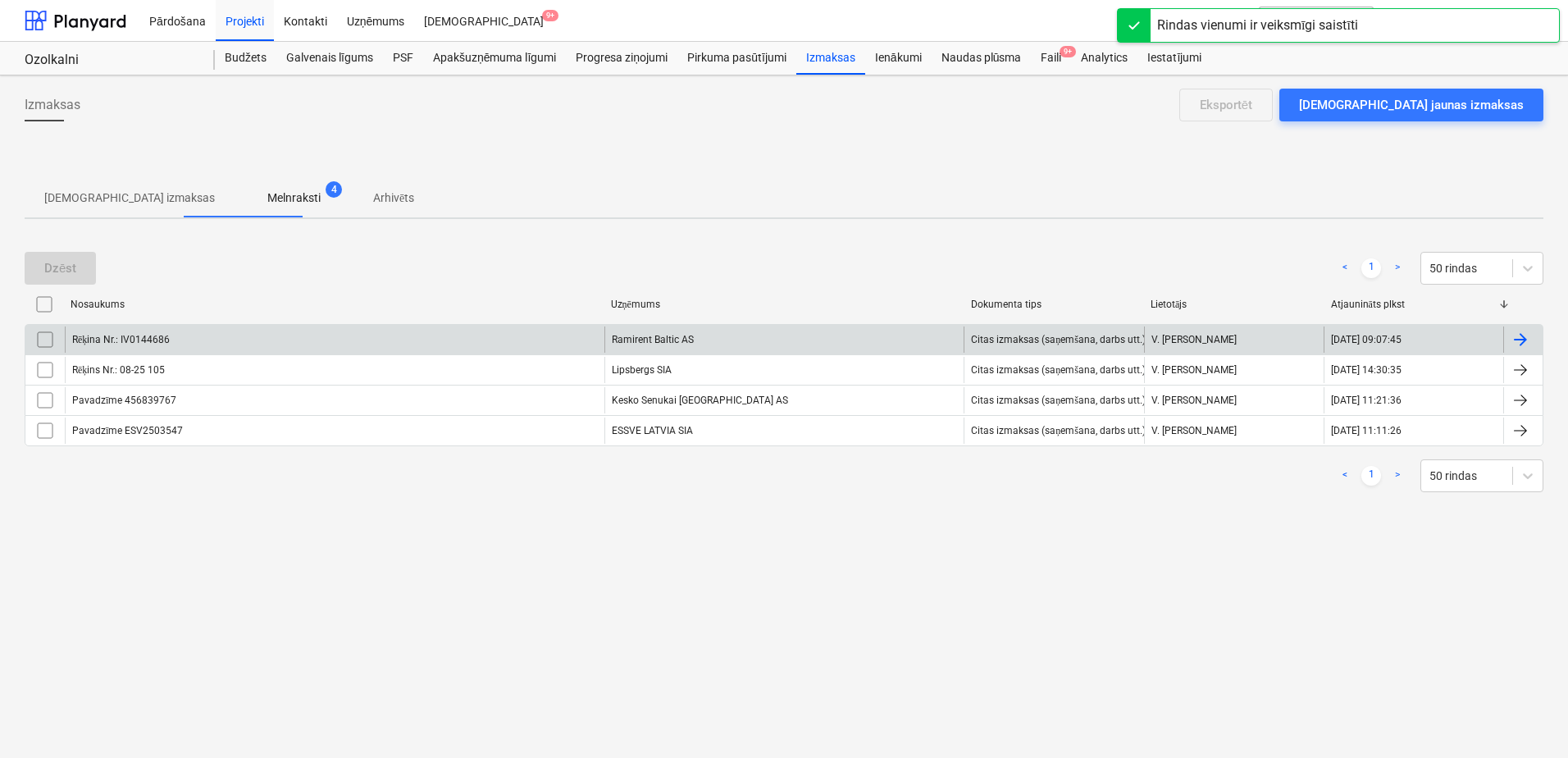
click at [547, 337] on div "Rēķina Nr.: IV0144686" at bounding box center [334, 339] width 540 height 26
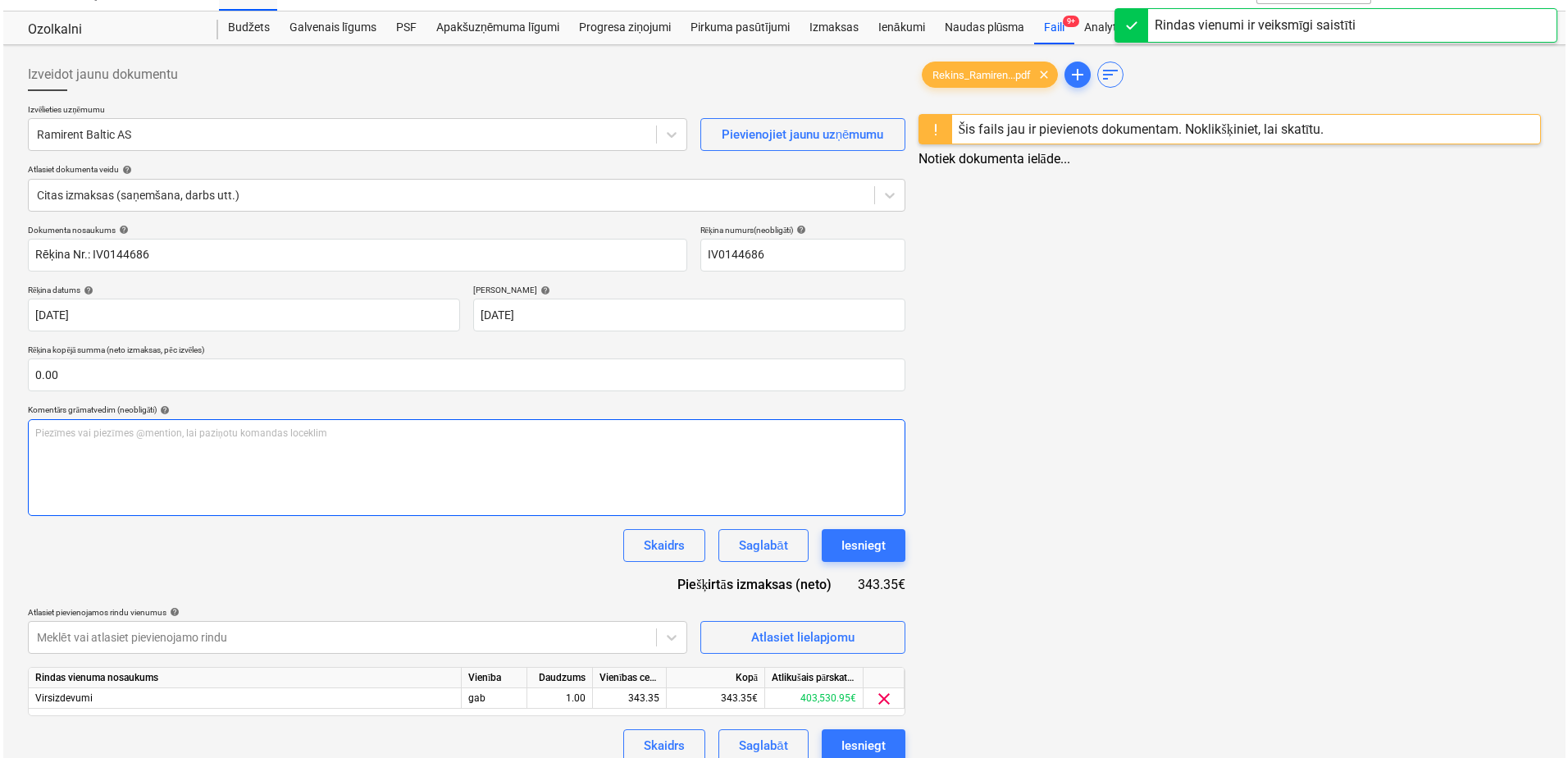
scroll to position [47, 0]
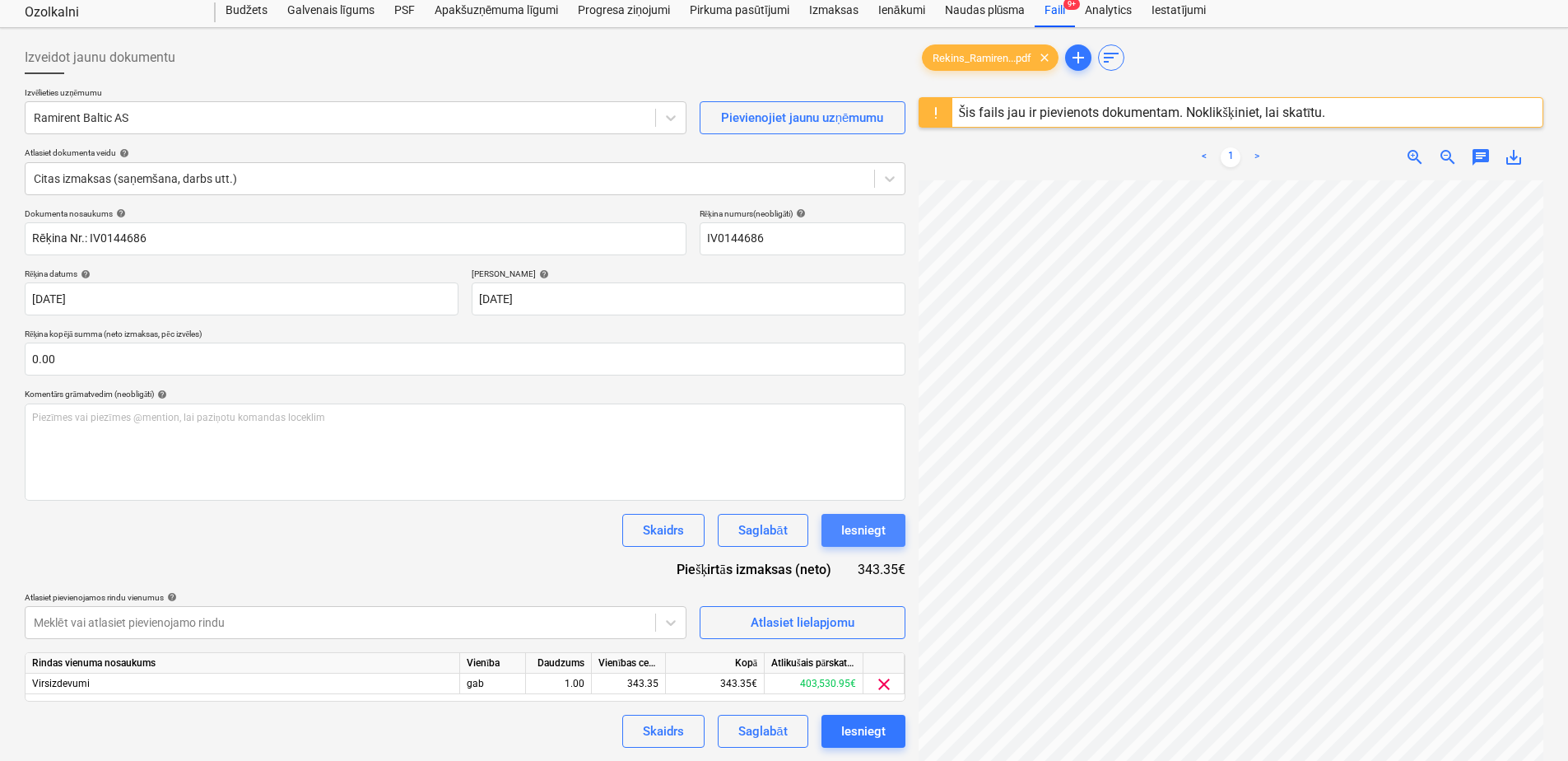
click at [875, 539] on div "Iesniegt" at bounding box center [863, 530] width 45 height 21
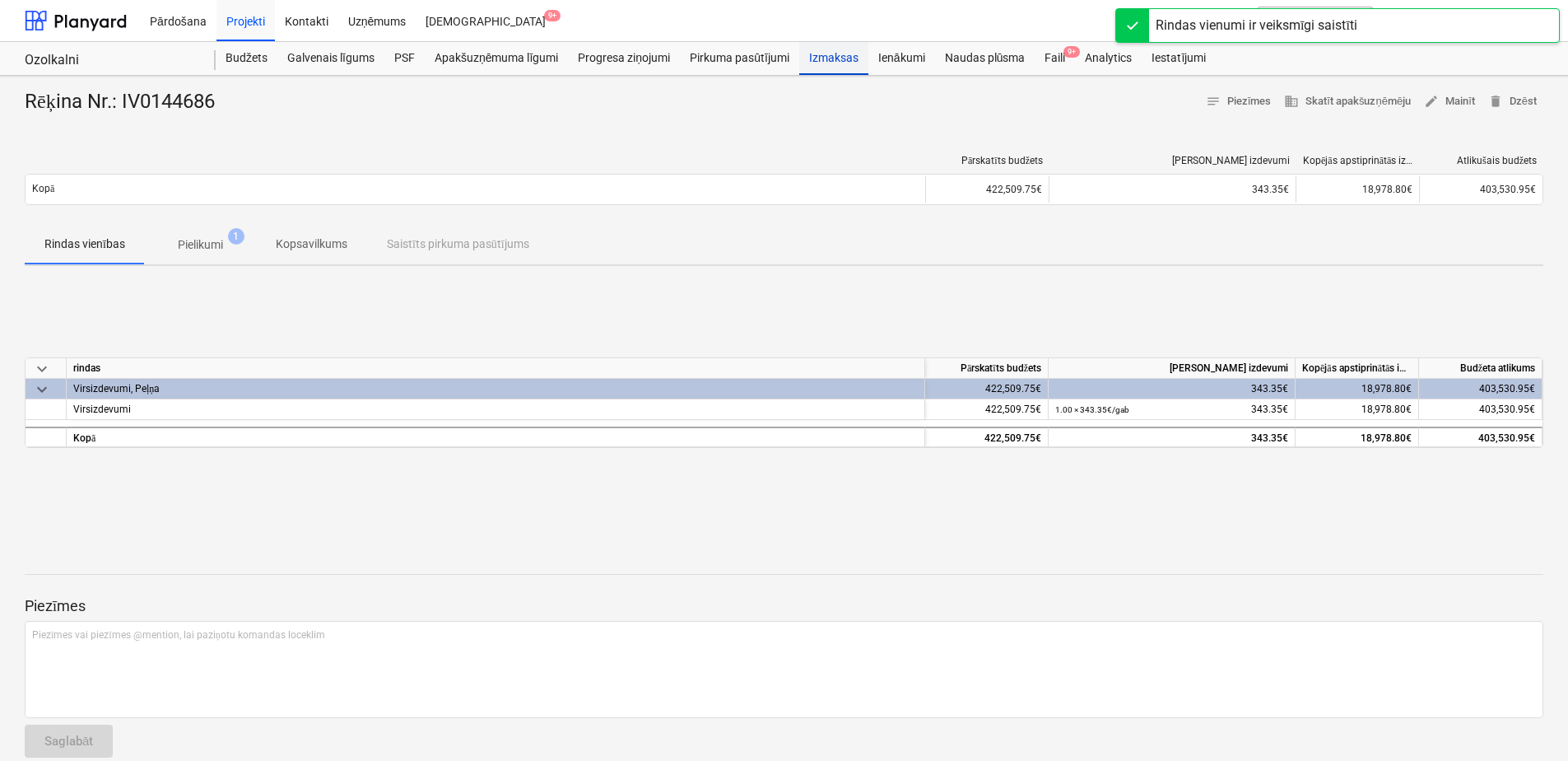
click at [828, 58] on div "Izmaksas" at bounding box center [833, 58] width 69 height 33
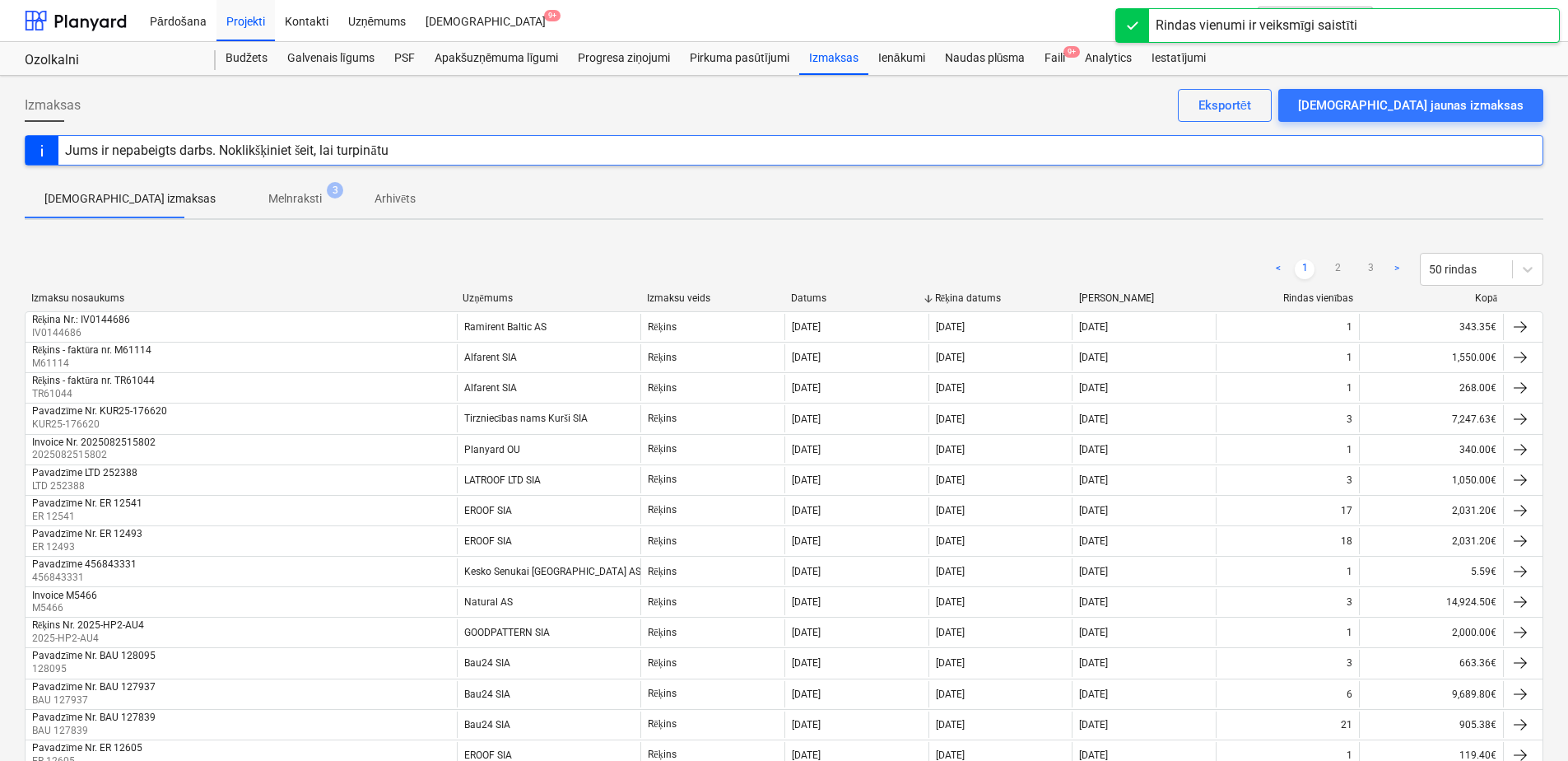
click at [268, 203] on p "Melnraksti" at bounding box center [295, 199] width 53 height 18
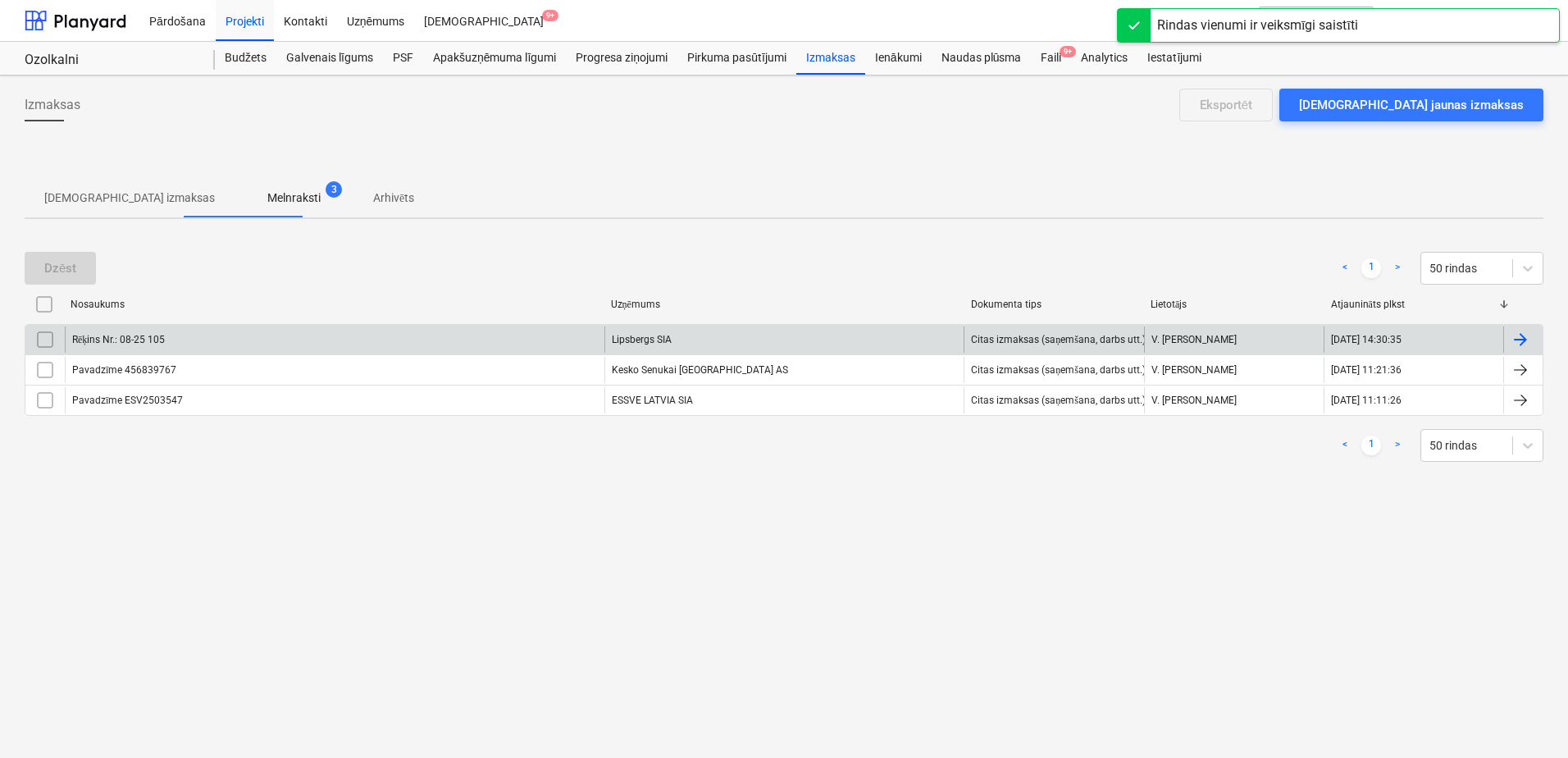
click at [561, 342] on div "Rēķins Nr.: 08-25 105" at bounding box center [334, 339] width 540 height 26
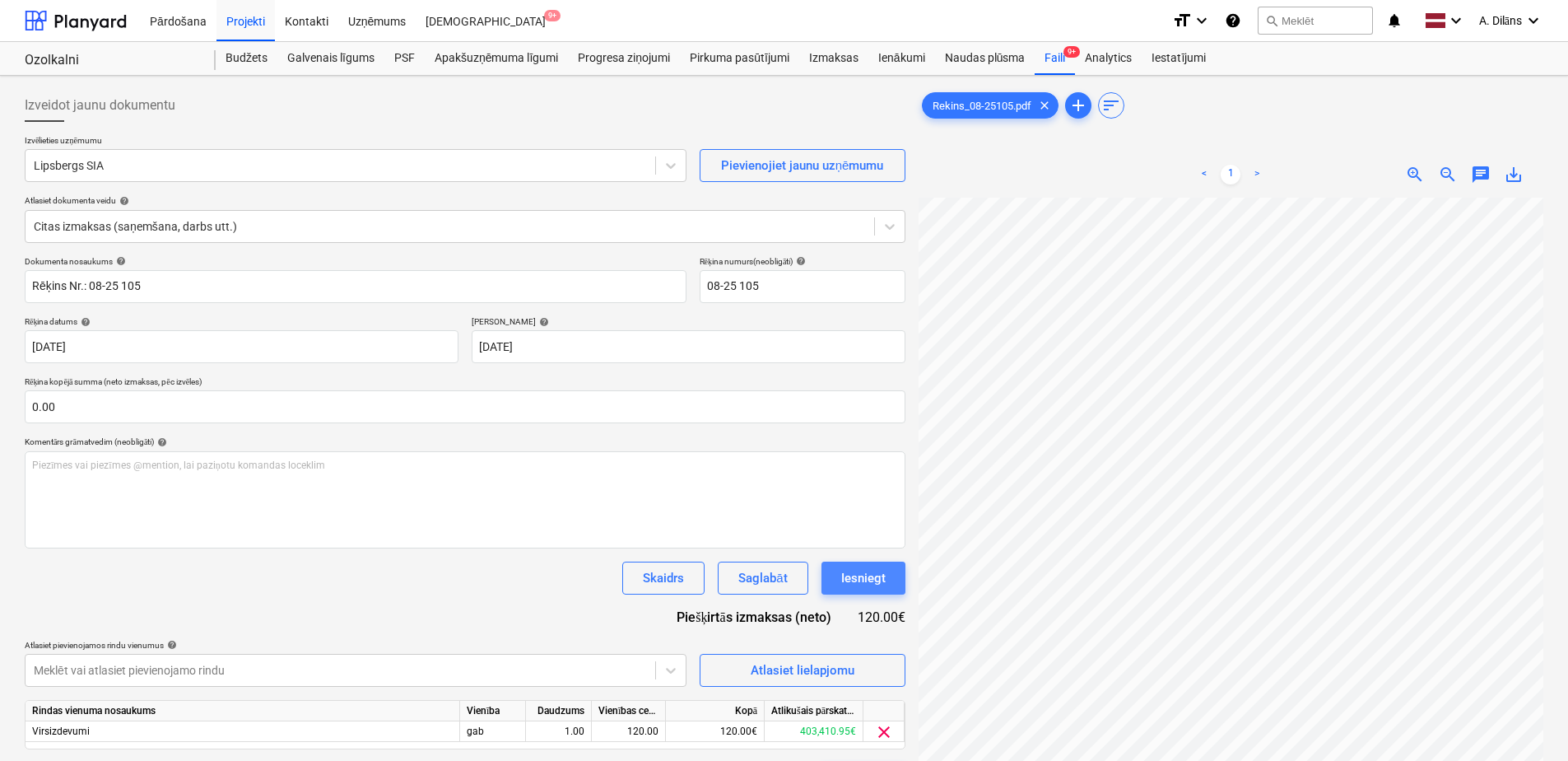
click at [859, 582] on div "Iesniegt" at bounding box center [863, 577] width 45 height 21
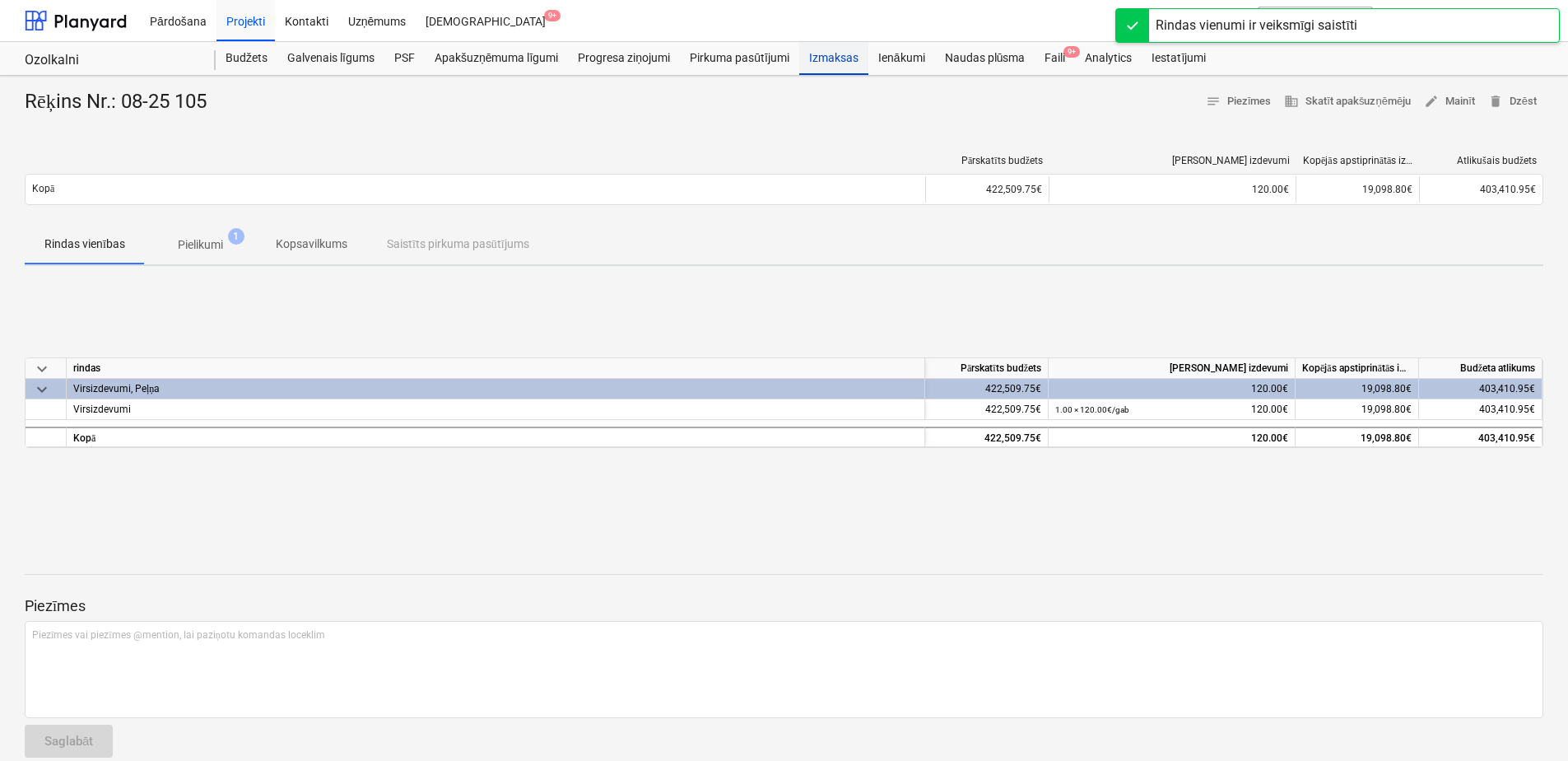
click at [834, 65] on div "Izmaksas" at bounding box center [833, 58] width 69 height 33
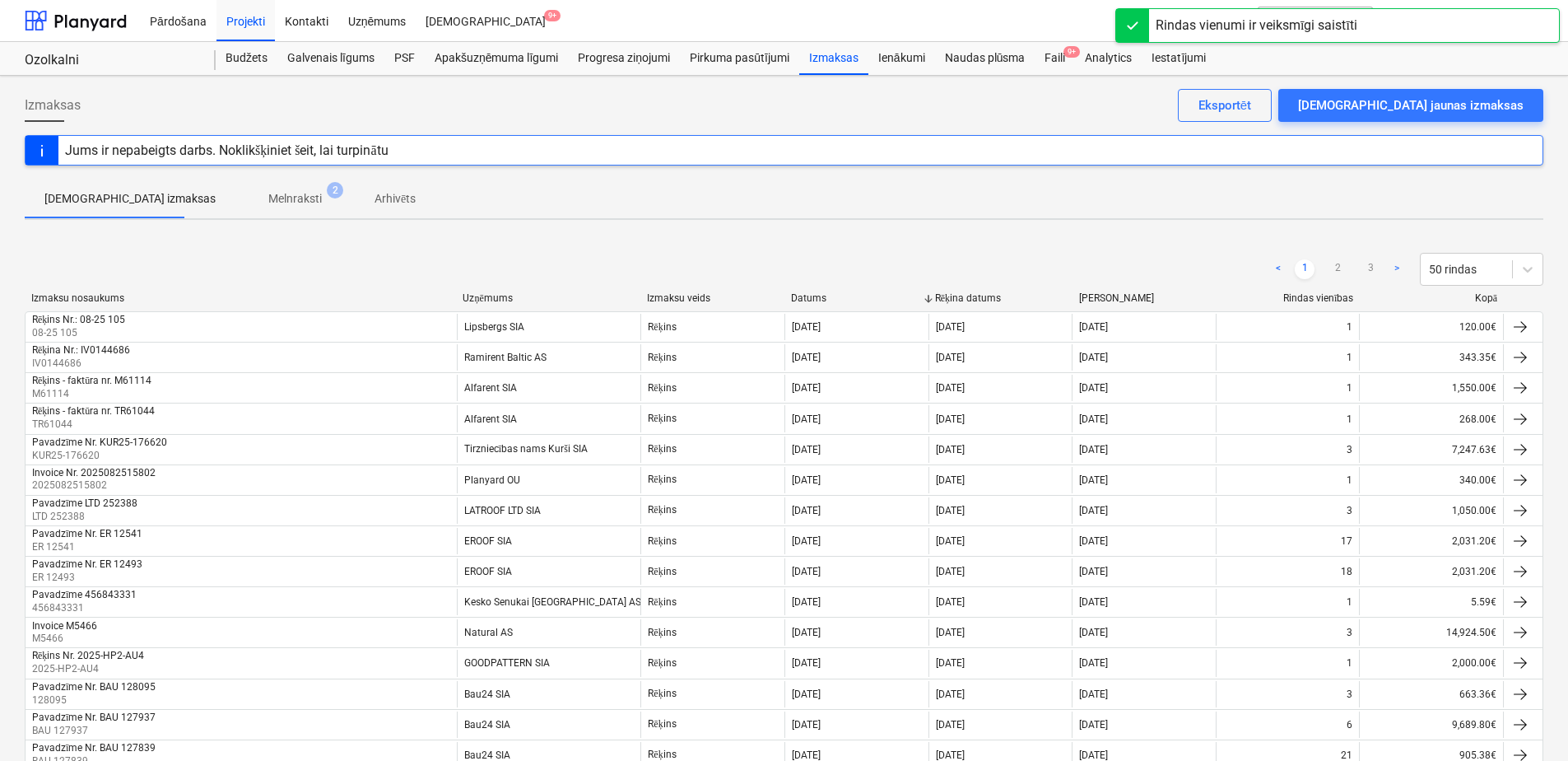
click at [268, 196] on p "Melnraksti" at bounding box center [295, 199] width 53 height 18
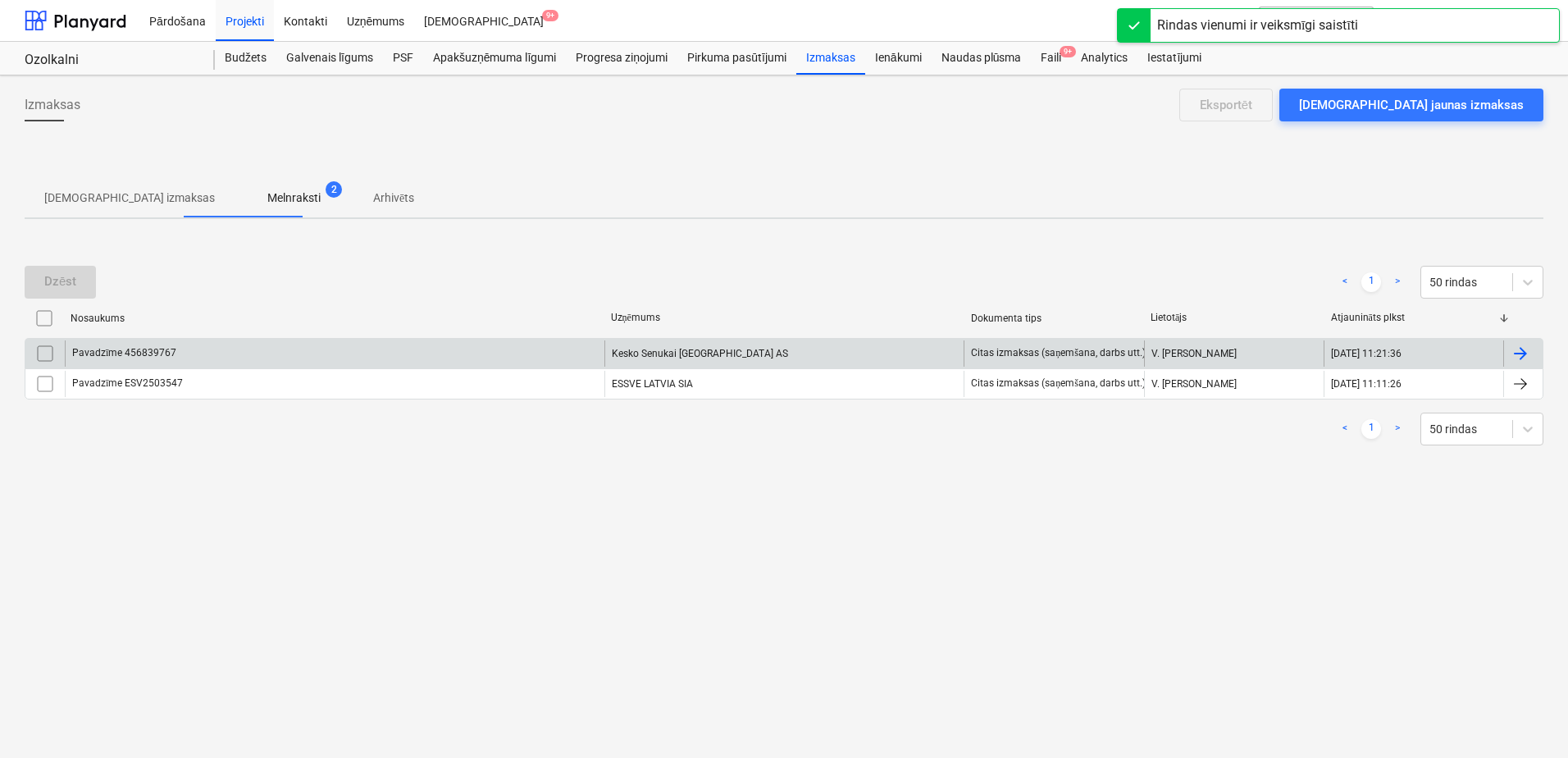
click at [548, 347] on div "Pavadzīme 456839767" at bounding box center [334, 353] width 540 height 26
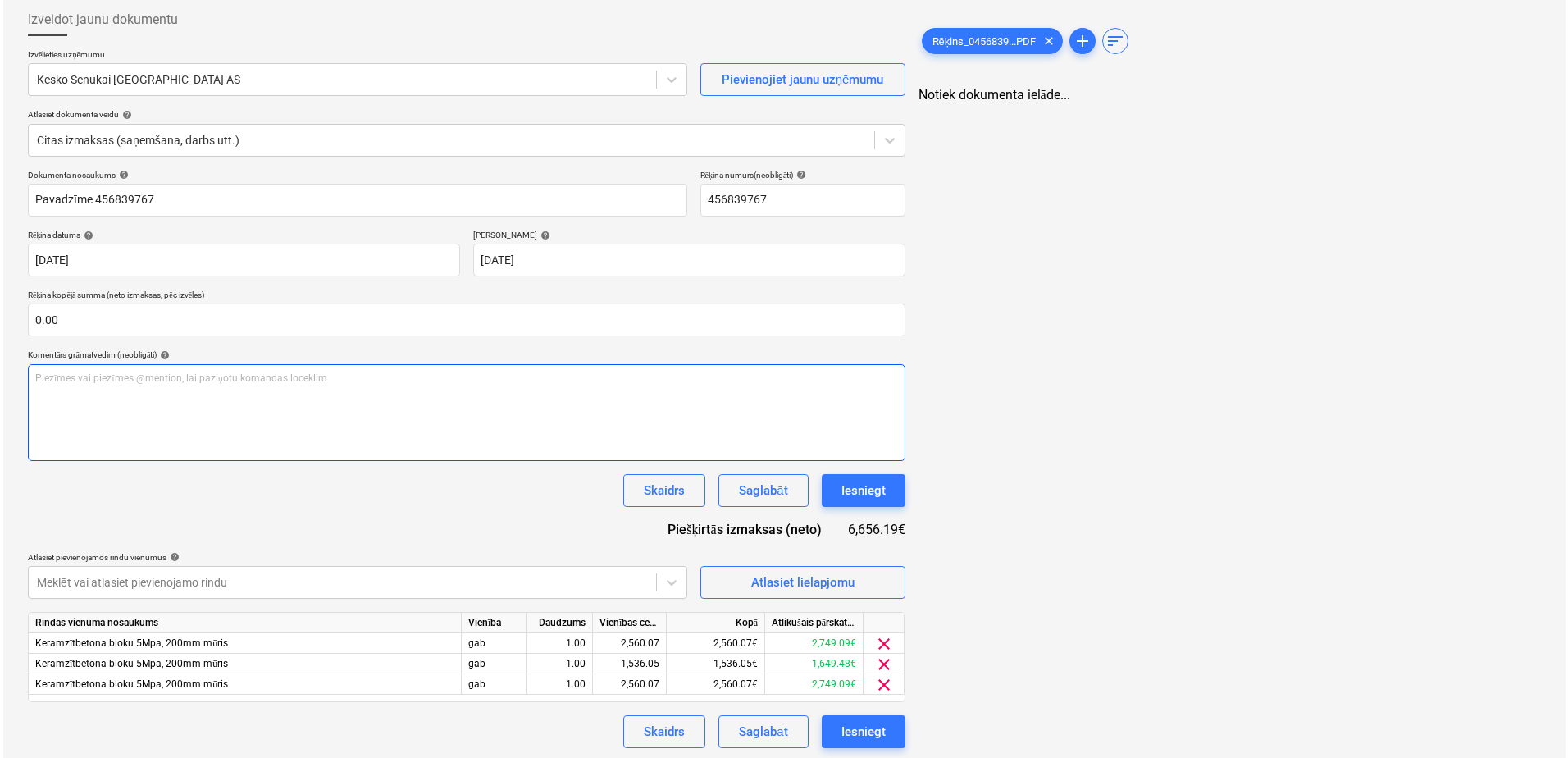
scroll to position [88, 0]
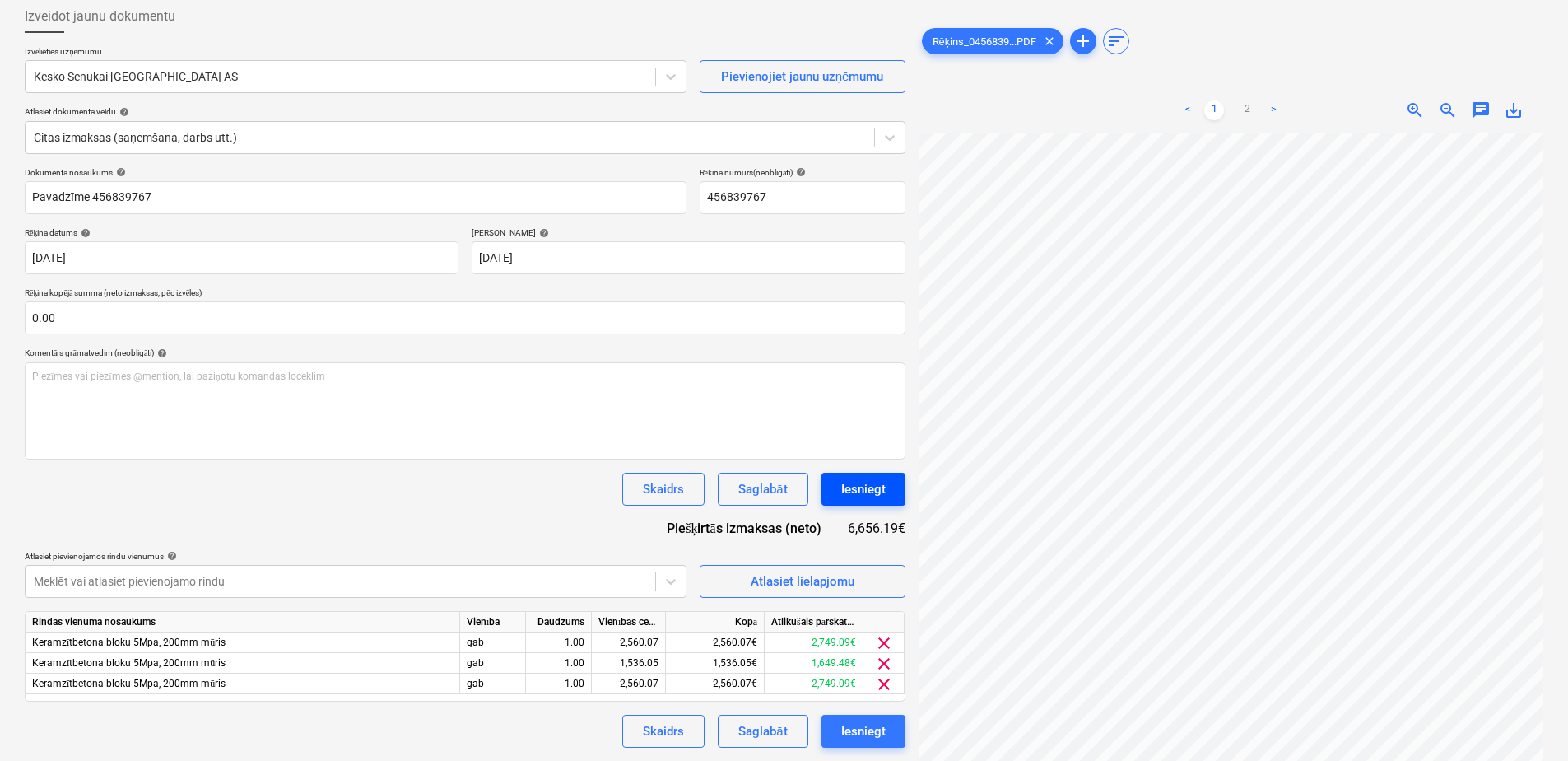
click at [887, 495] on button "Iesniegt" at bounding box center [863, 489] width 84 height 33
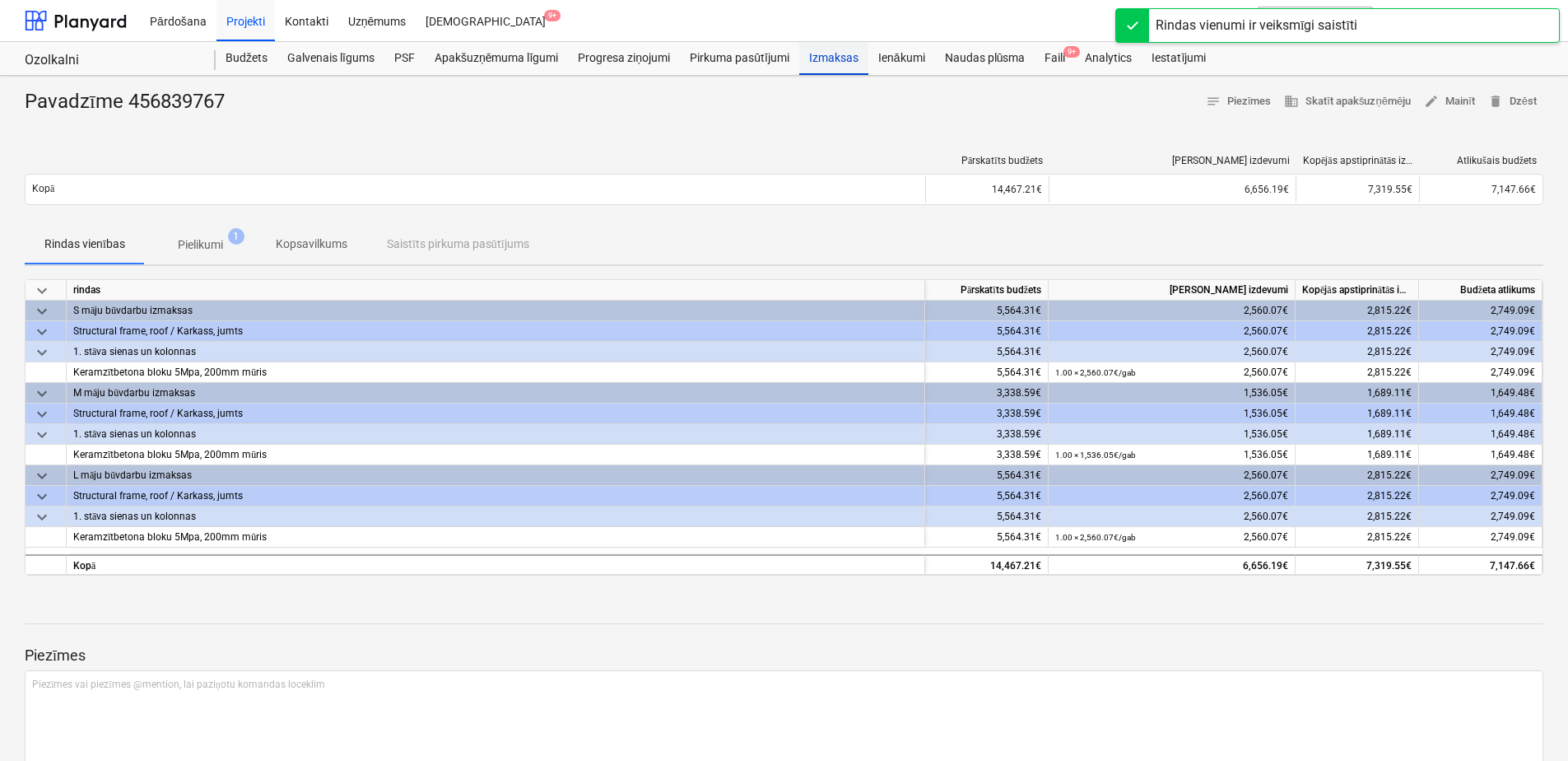
click at [850, 62] on div "Izmaksas" at bounding box center [833, 58] width 69 height 33
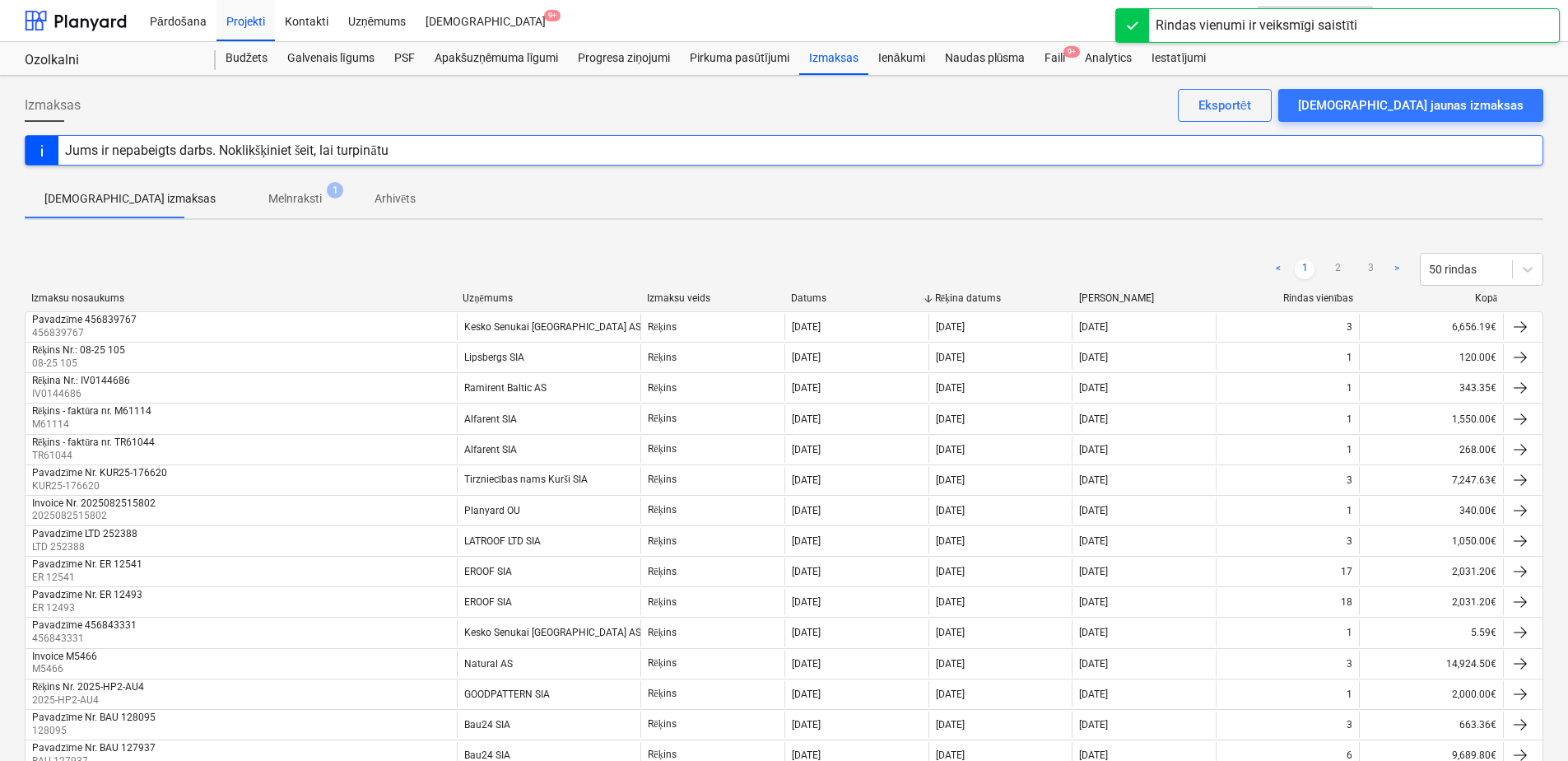
click at [327, 194] on span "1" at bounding box center [336, 190] width 17 height 17
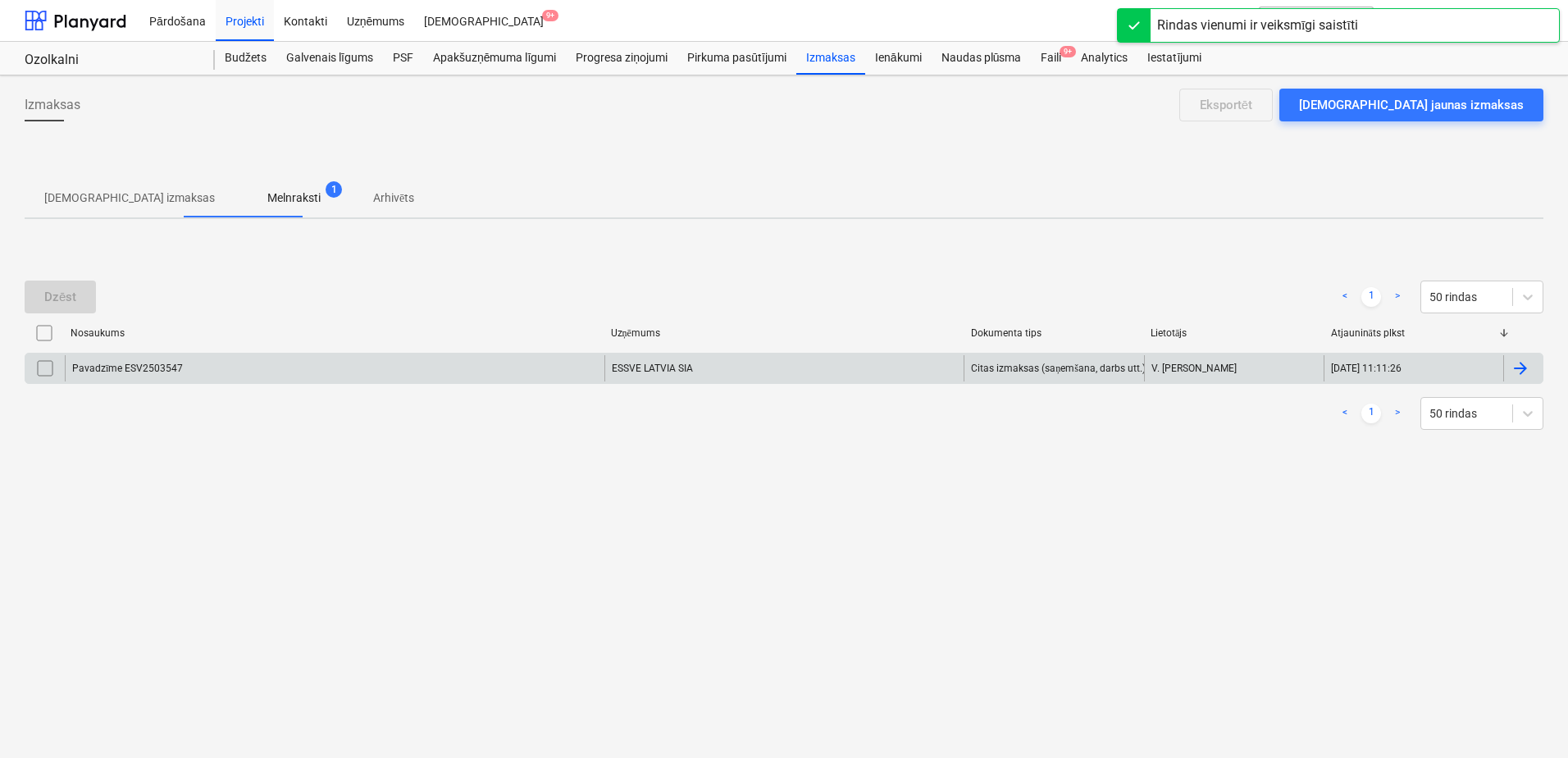
click at [729, 375] on div "ESSVE LATVIA SIA" at bounding box center [785, 368] width 360 height 26
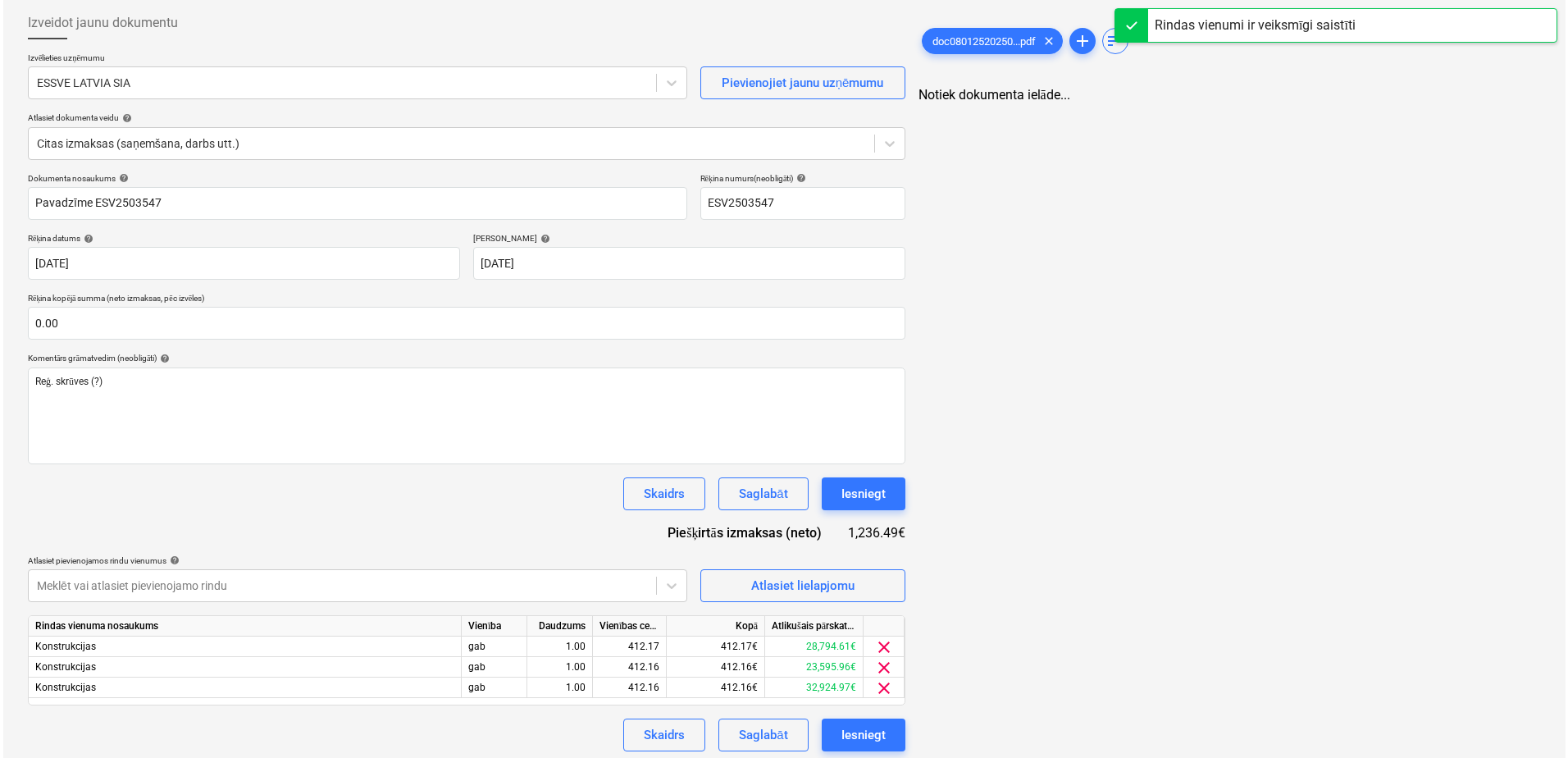
scroll to position [88, 0]
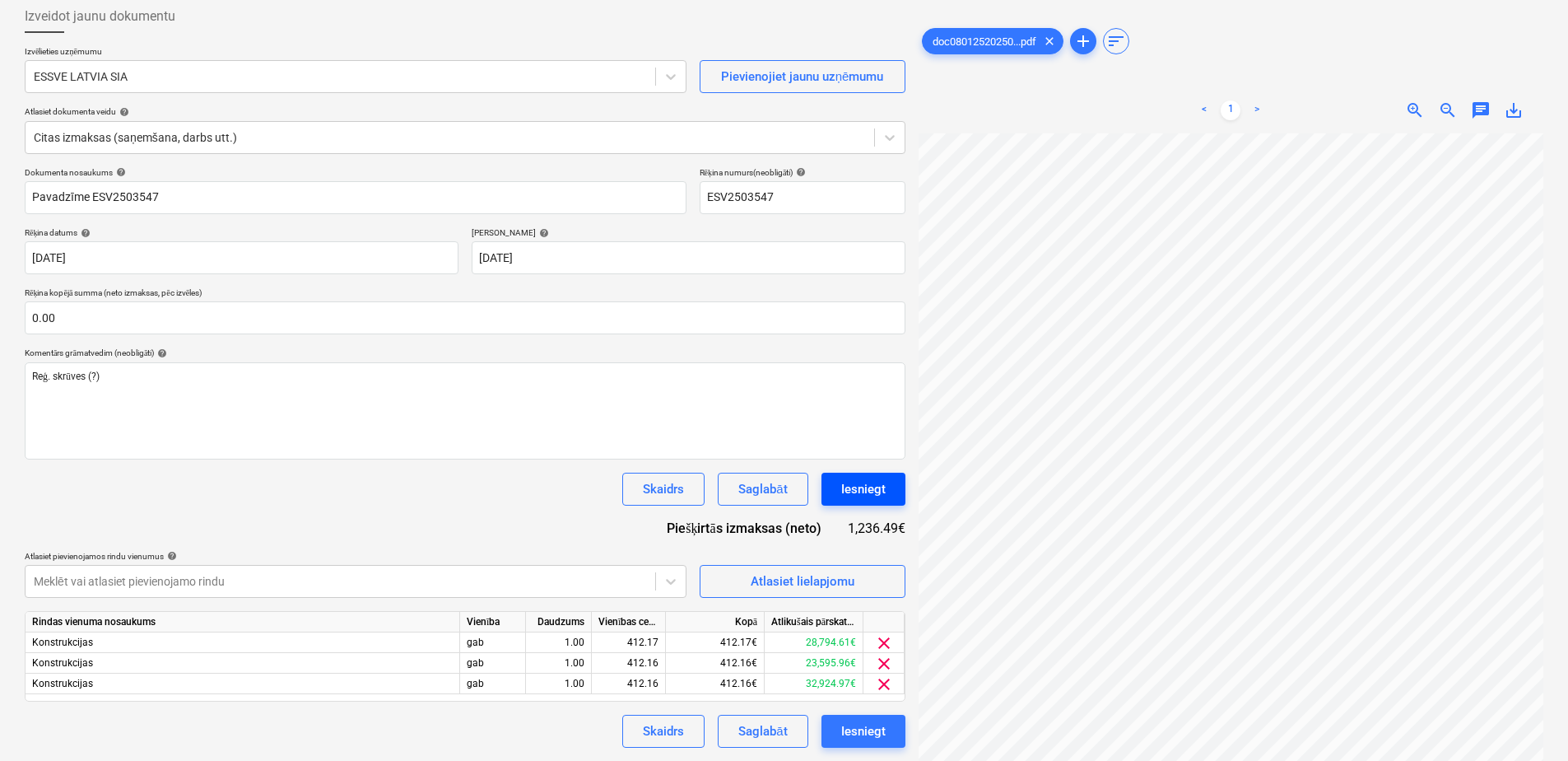
click at [878, 486] on div "Iesniegt" at bounding box center [863, 489] width 45 height 21
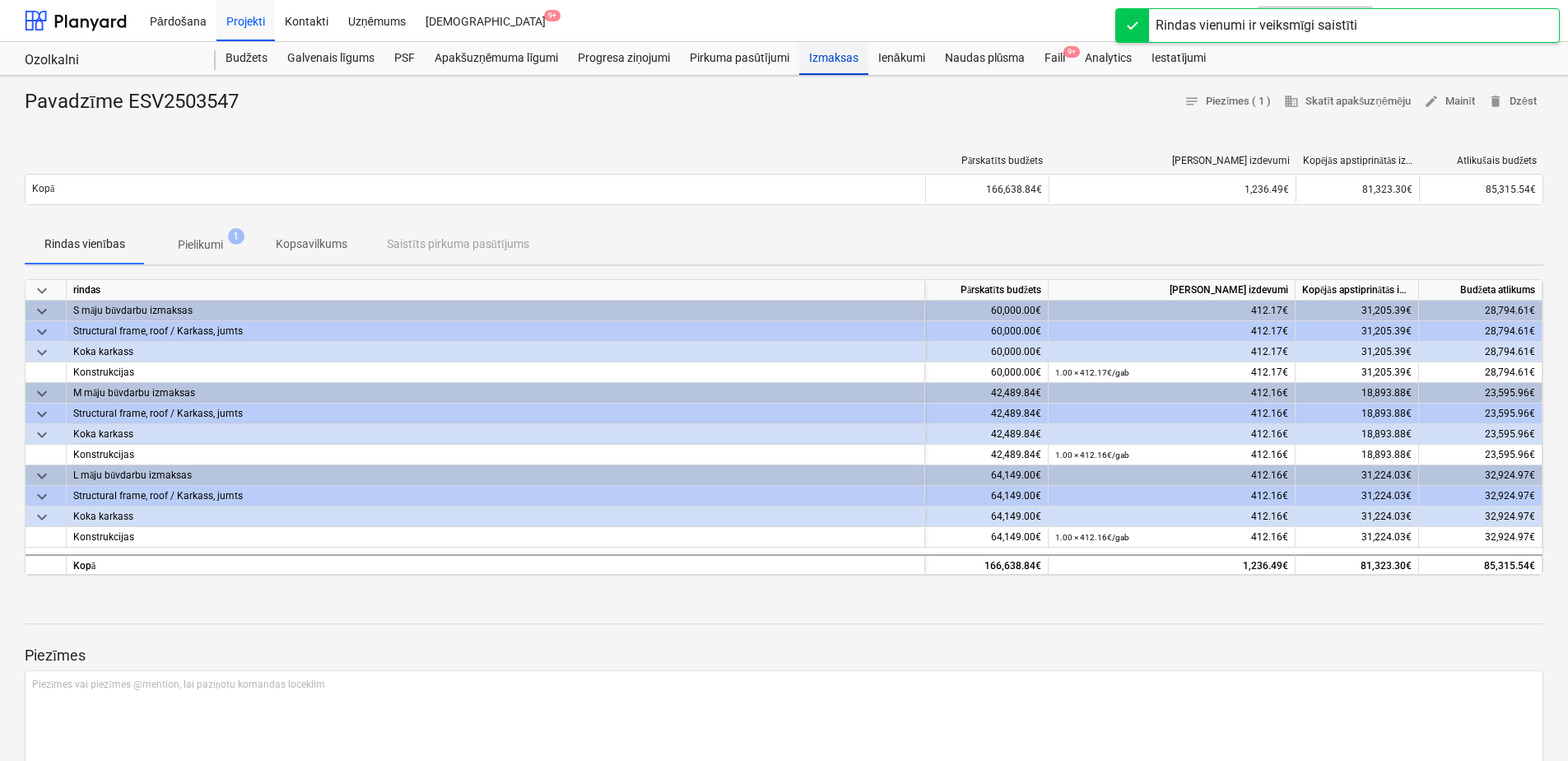
click at [812, 55] on div "Izmaksas" at bounding box center [833, 58] width 69 height 33
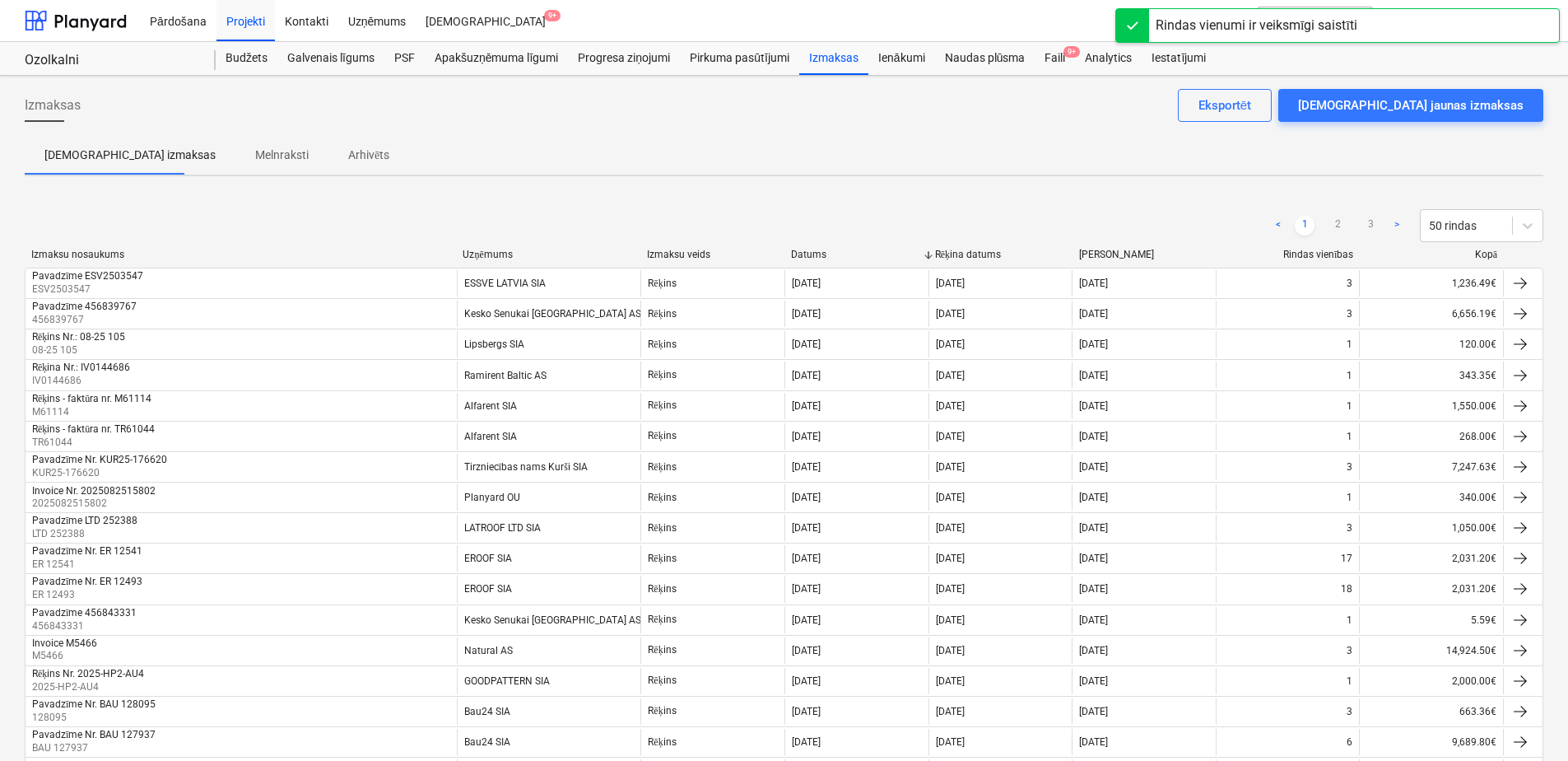
drag, startPoint x: 557, startPoint y: 170, endPoint x: 483, endPoint y: 201, distance: 80.2
drag, startPoint x: 483, startPoint y: 201, endPoint x: 447, endPoint y: 199, distance: 36.1
drag, startPoint x: 447, startPoint y: 199, endPoint x: 396, endPoint y: 201, distance: 51.0
drag, startPoint x: 396, startPoint y: 201, endPoint x: 365, endPoint y: 201, distance: 31.0
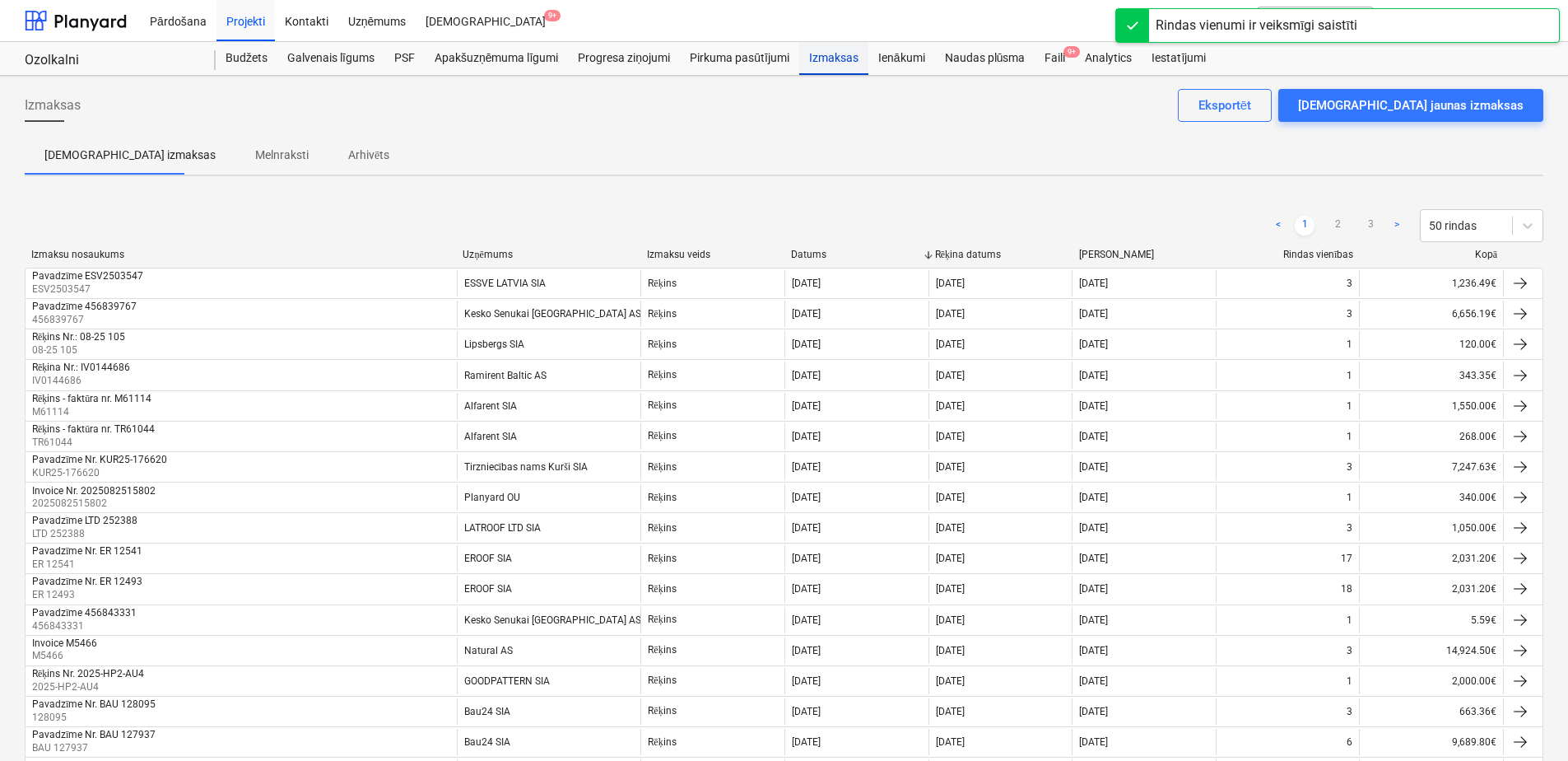
click at [833, 55] on div "Izmaksas" at bounding box center [833, 58] width 69 height 33
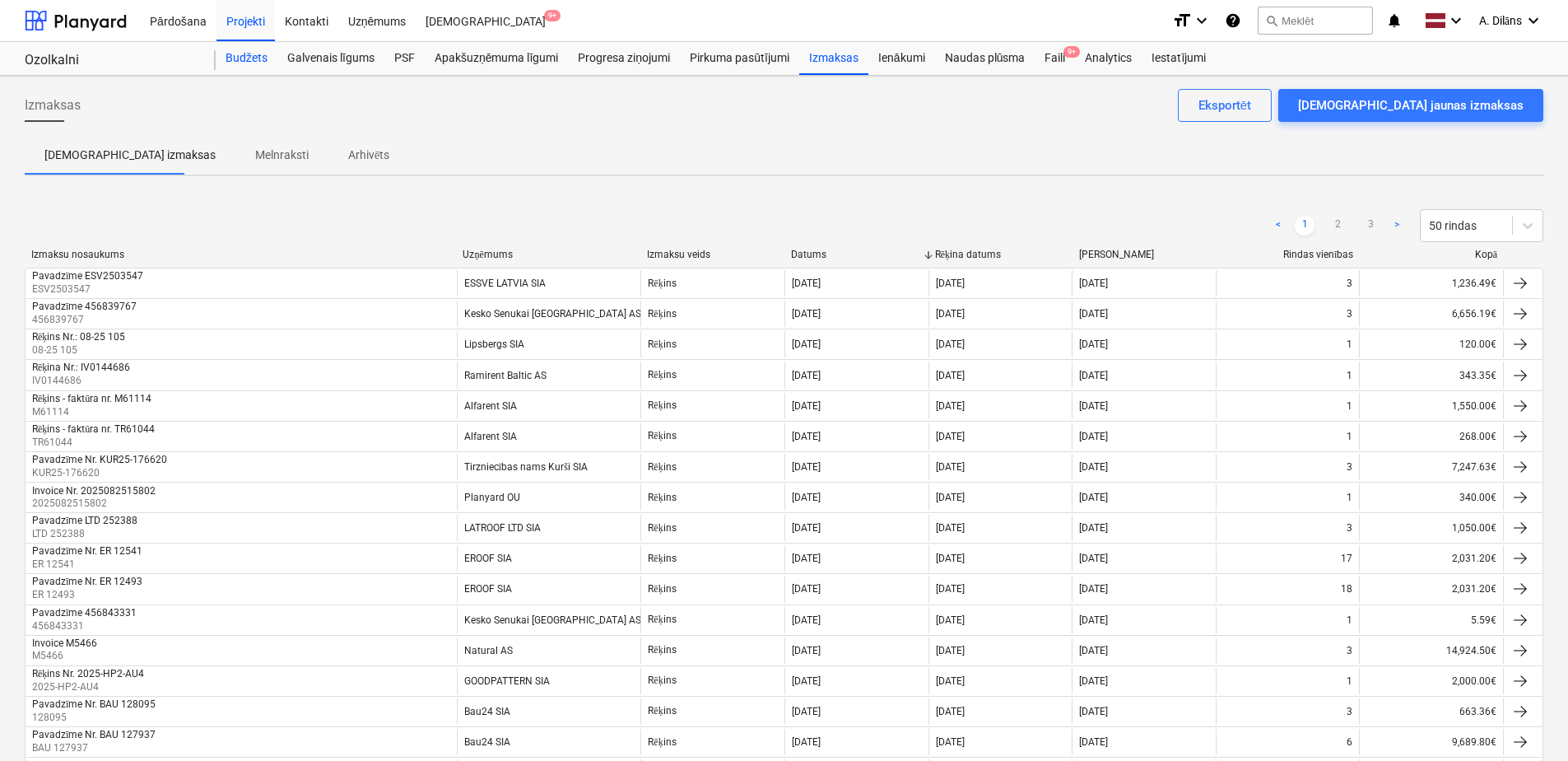
click at [256, 62] on div "Budžets" at bounding box center [246, 58] width 62 height 33
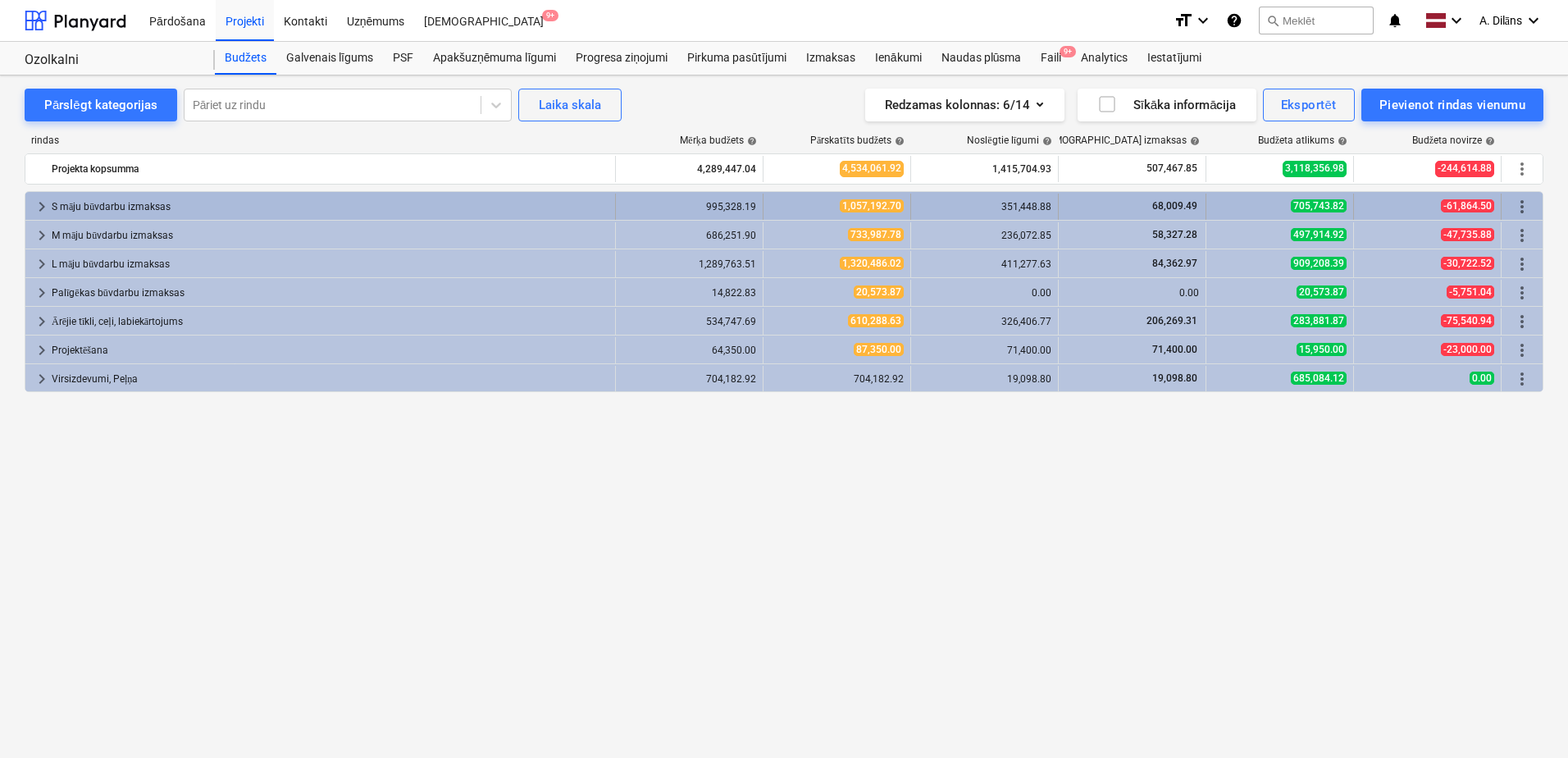
click at [39, 205] on span "keyboard_arrow_right" at bounding box center [41, 206] width 20 height 20
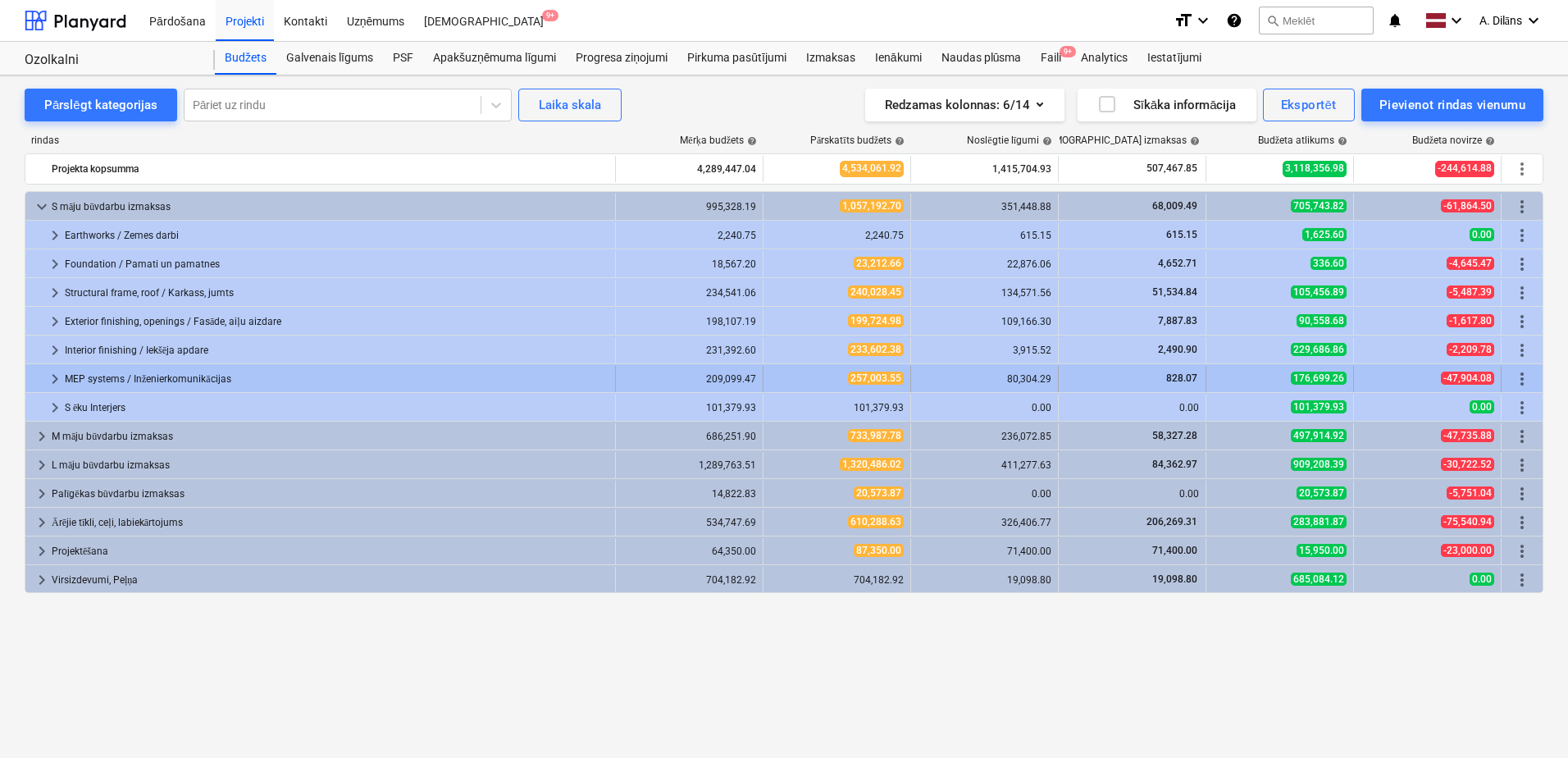
click at [59, 380] on span "keyboard_arrow_right" at bounding box center [55, 378] width 20 height 20
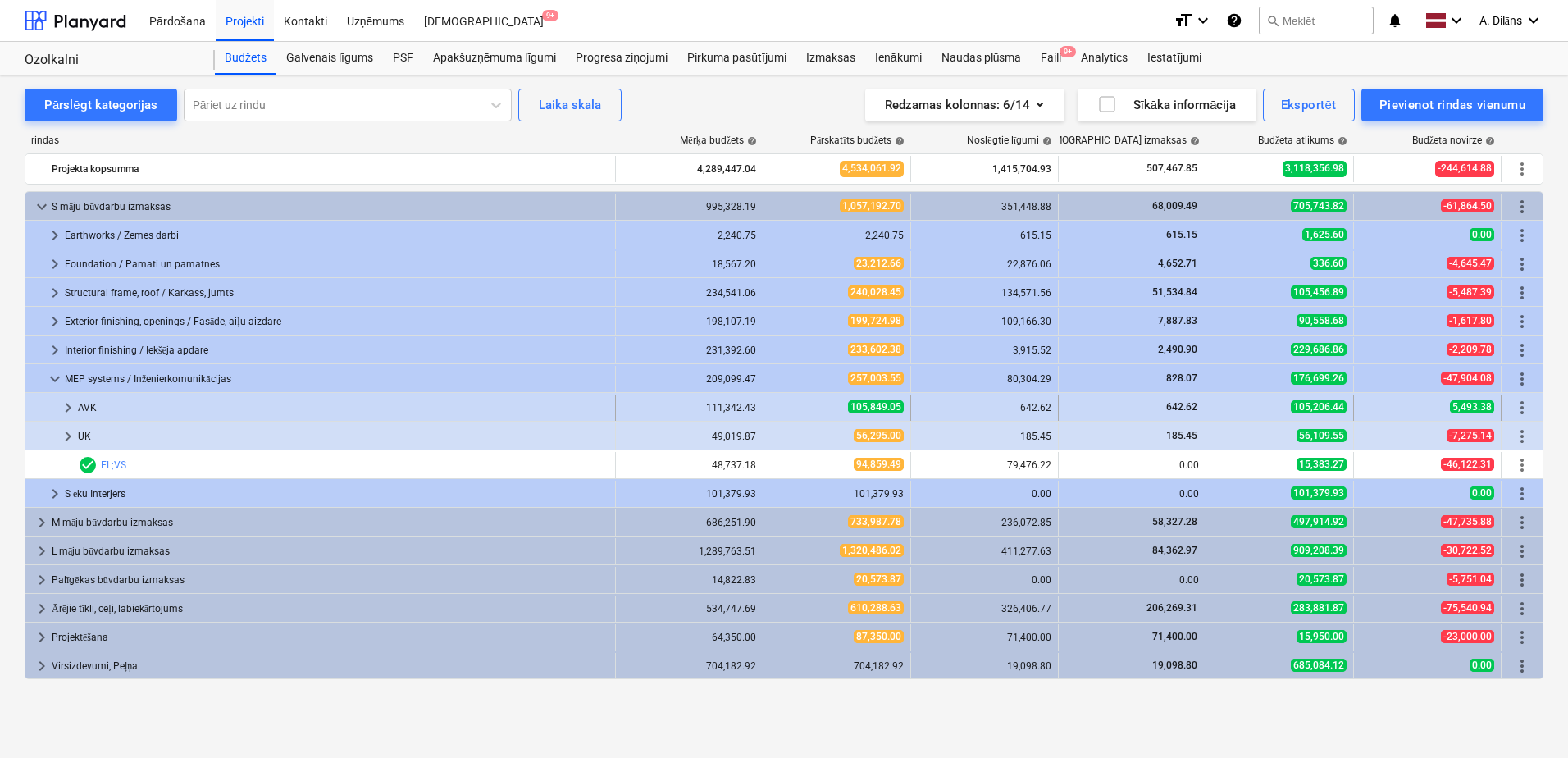
click at [62, 407] on span "keyboard_arrow_right" at bounding box center [68, 407] width 20 height 20
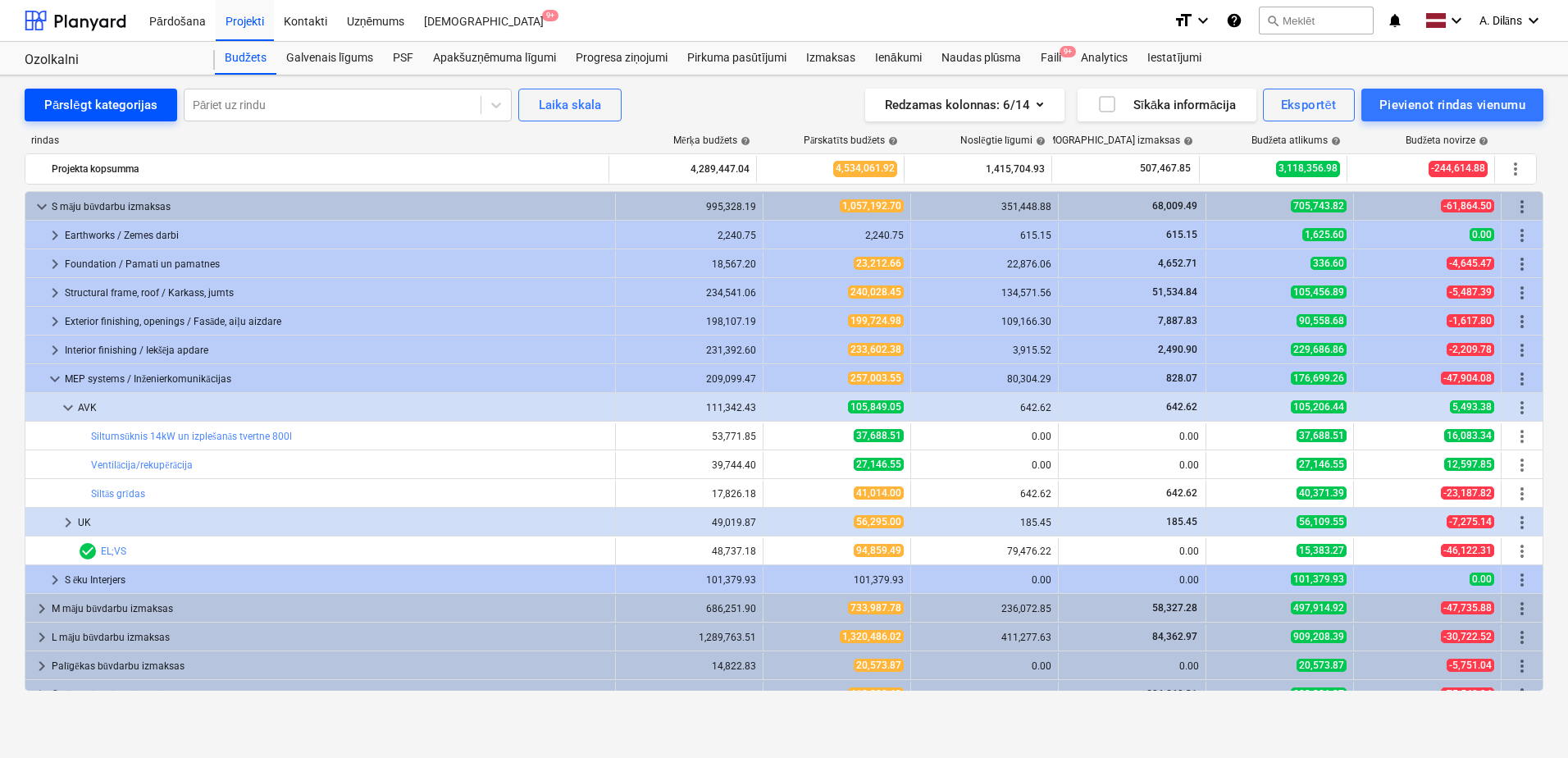
click at [106, 119] on button "Pārslēgt kategorijas" at bounding box center [100, 104] width 152 height 33
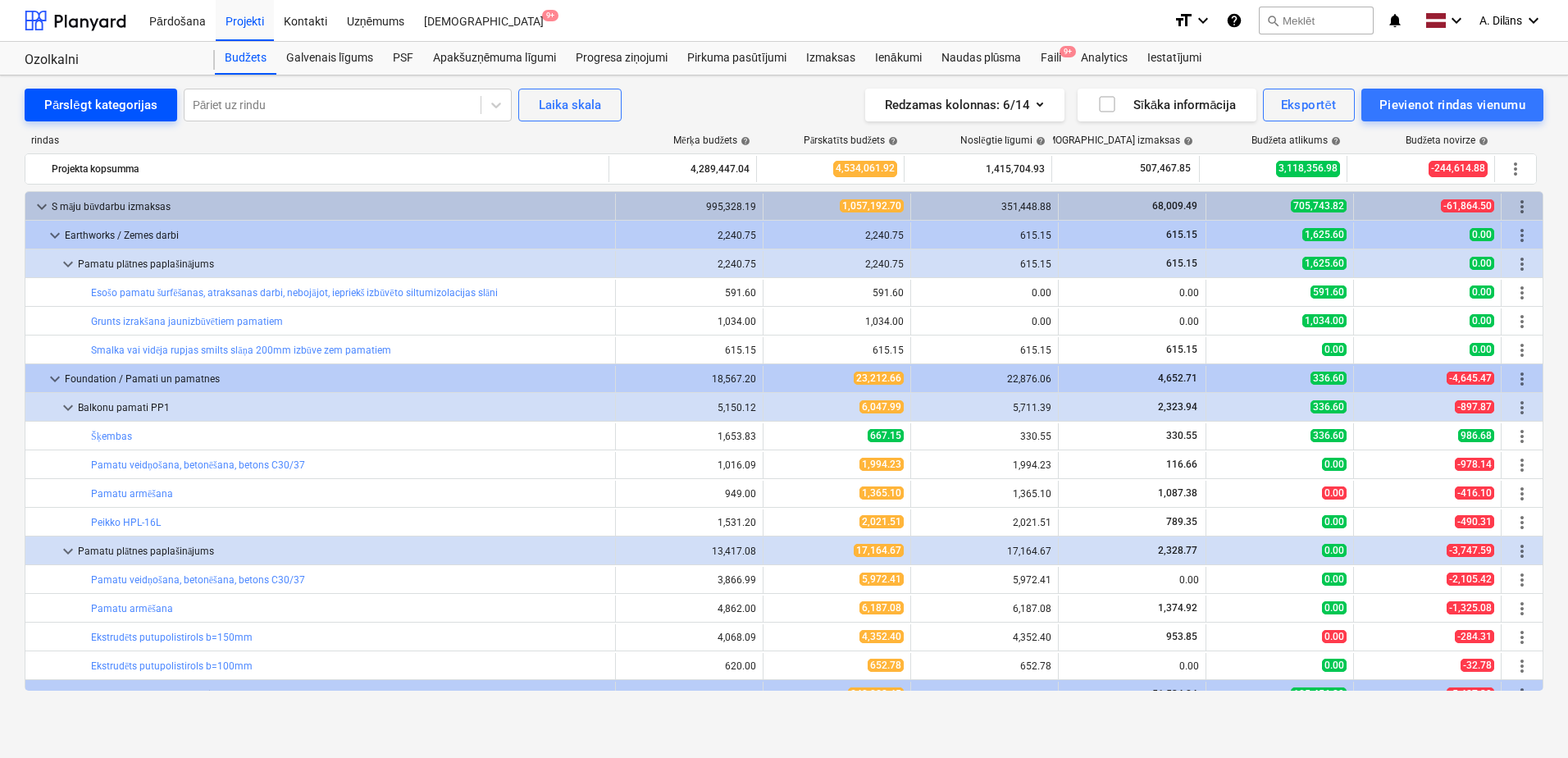
click at [102, 110] on div "Pārslēgt kategorijas" at bounding box center [101, 105] width 113 height 21
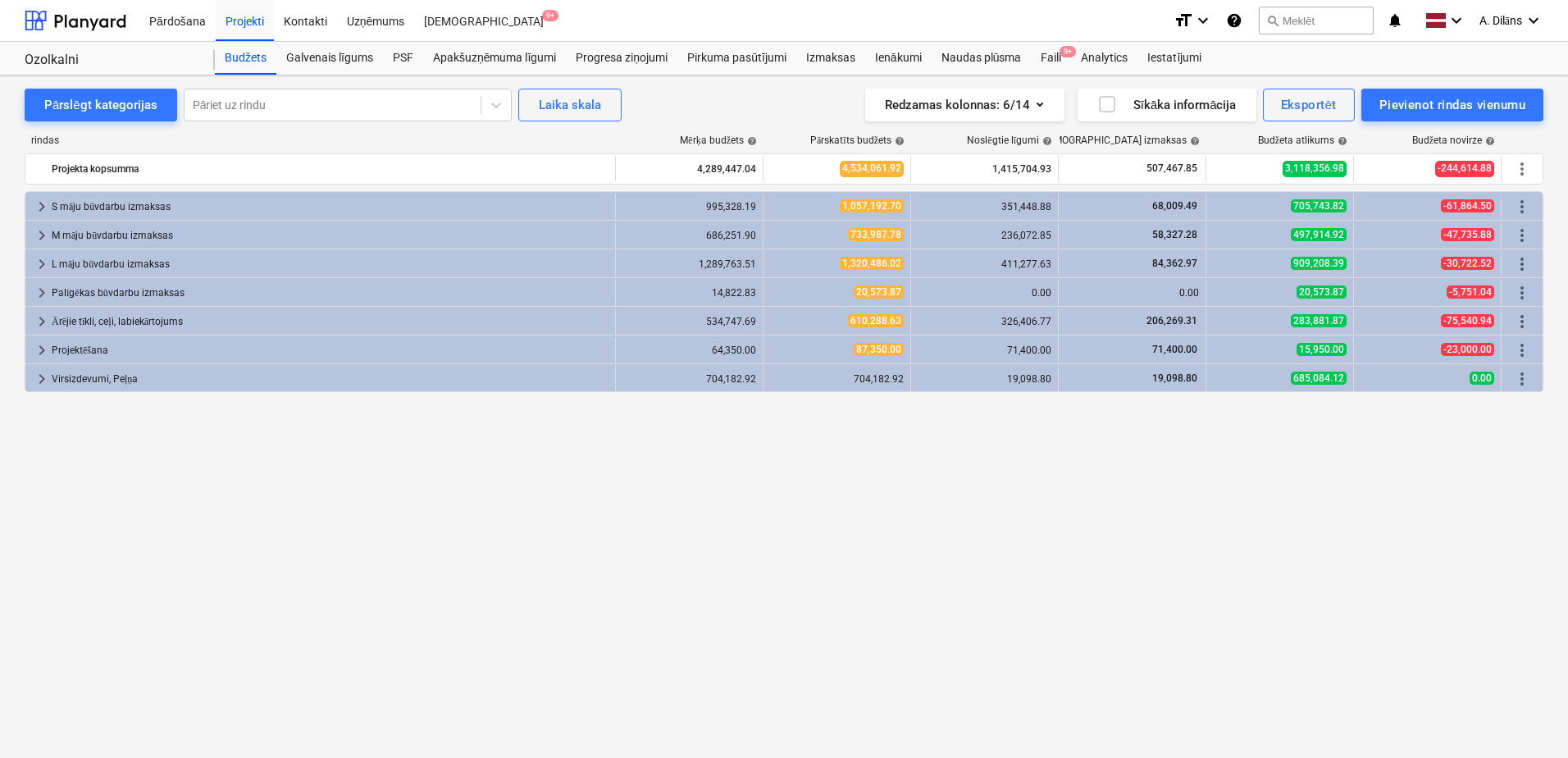
drag, startPoint x: 447, startPoint y: 504, endPoint x: 412, endPoint y: 488, distance: 38.5
drag, startPoint x: 412, startPoint y: 488, endPoint x: 335, endPoint y: 475, distance: 78.1
drag, startPoint x: 335, startPoint y: 475, endPoint x: 254, endPoint y: 474, distance: 81.0
click at [254, 474] on div "keyboard_arrow_right S māju būvdarbu izmaksas 995,328.19 1,057,192.70 351,448.8…" at bounding box center [783, 441] width 1519 height 500
